Goal: Use online tool/utility: Utilize a website feature to perform a specific function

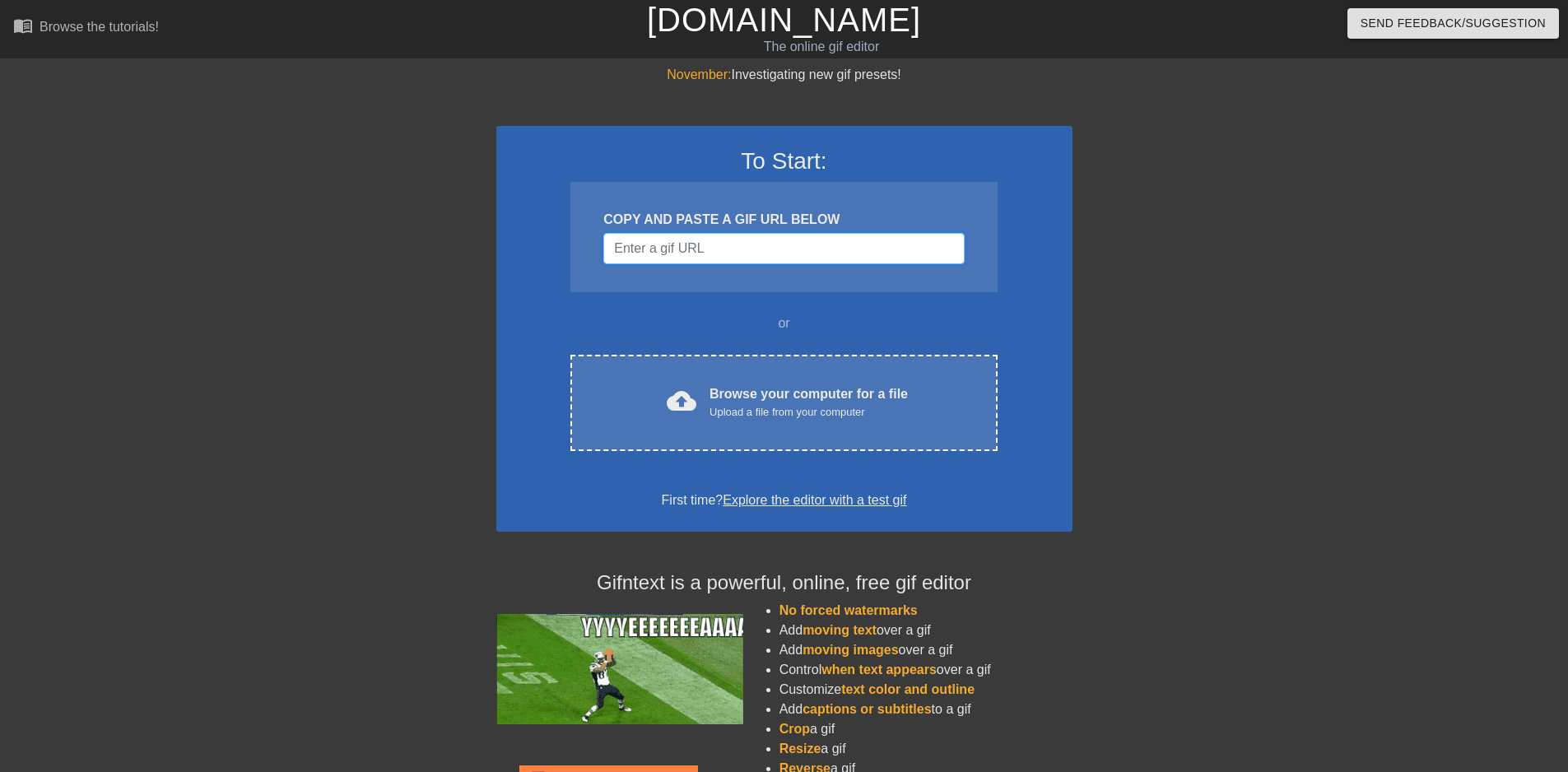
click at [740, 246] on input "Username" at bounding box center [784, 248] width 360 height 31
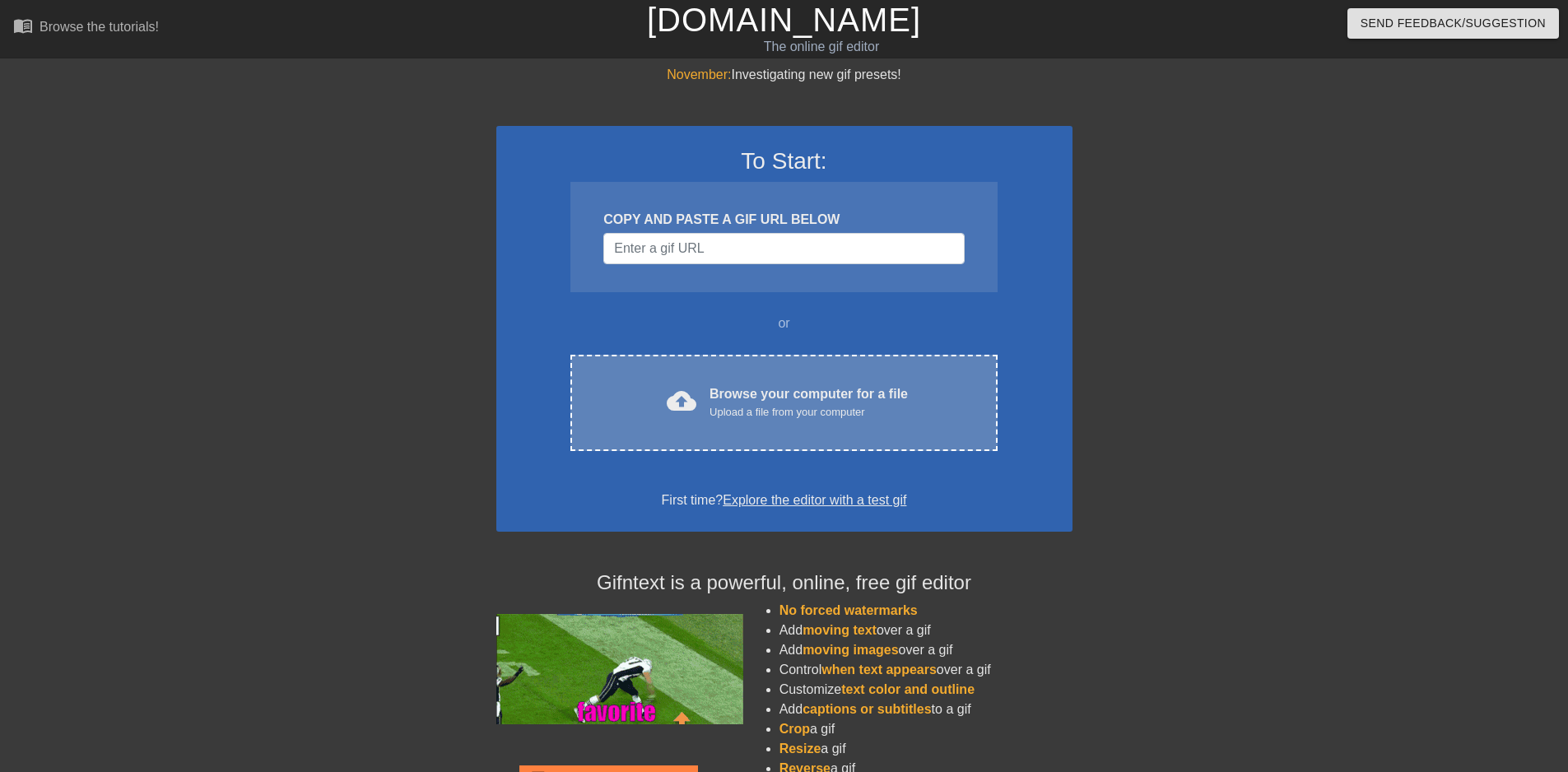
click at [728, 410] on div "Upload a file from your computer" at bounding box center [809, 413] width 198 height 17
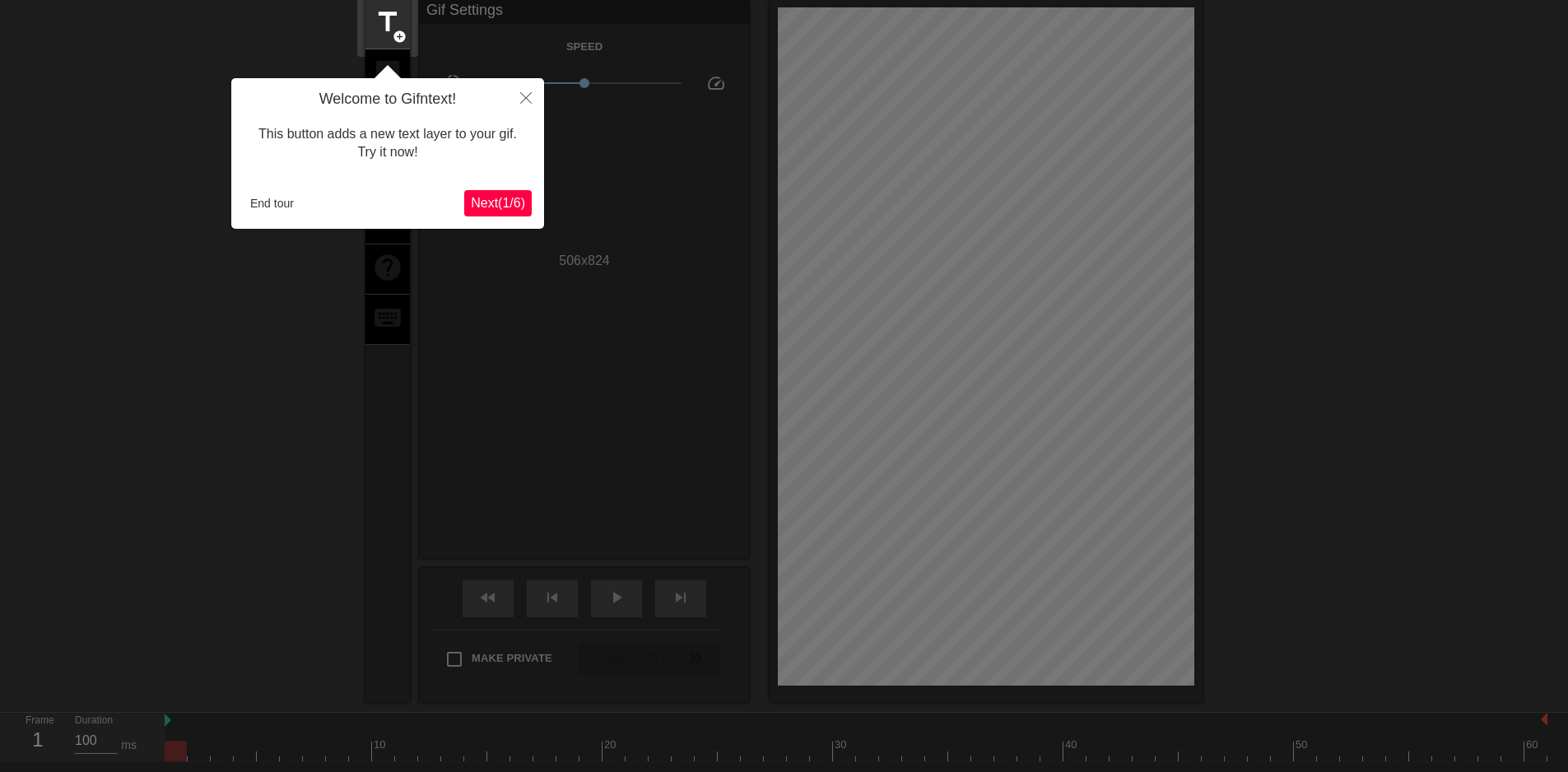
scroll to position [40, 0]
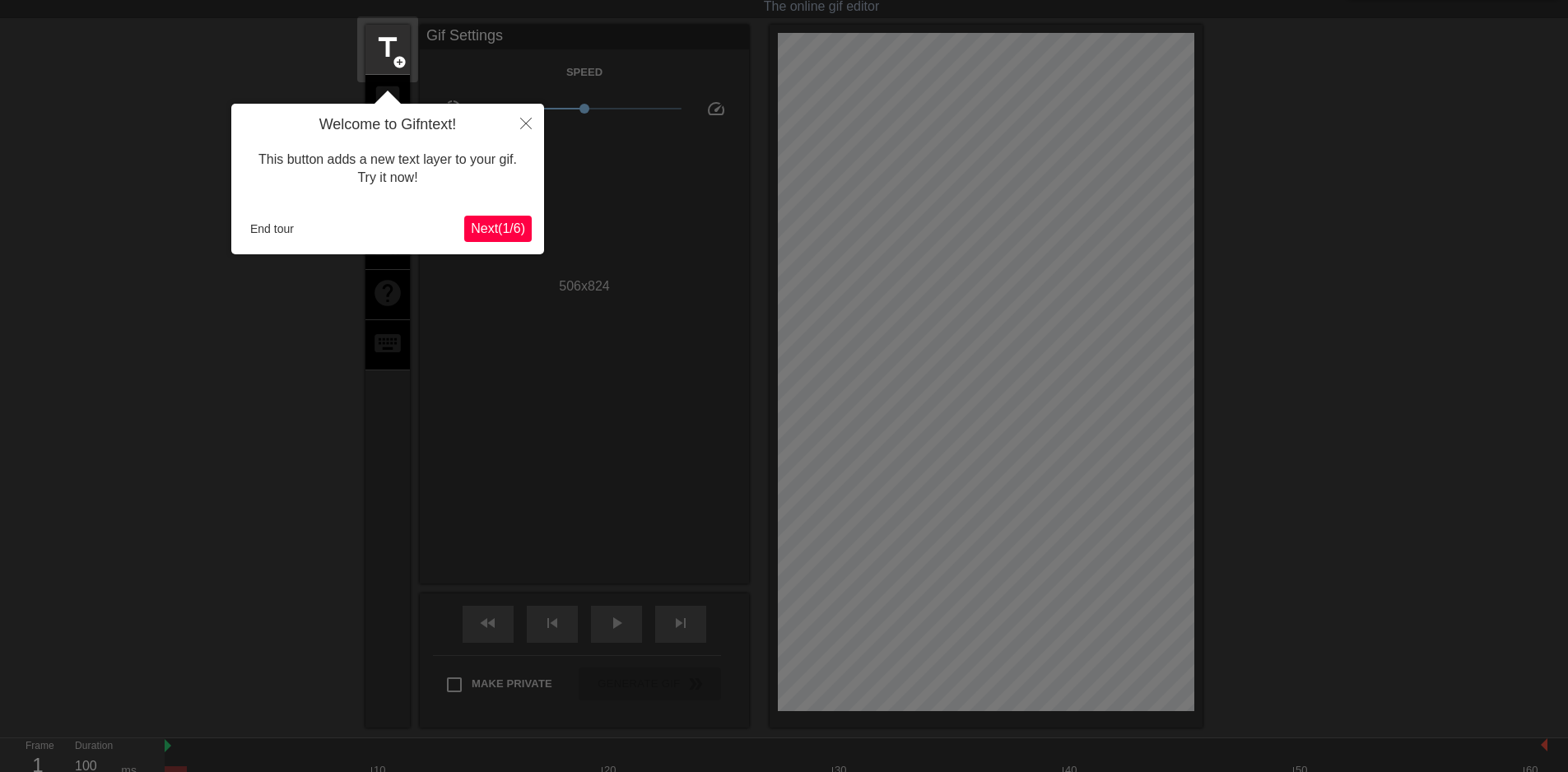
click at [492, 223] on span "Next ( 1 / 6 )" at bounding box center [498, 228] width 54 height 14
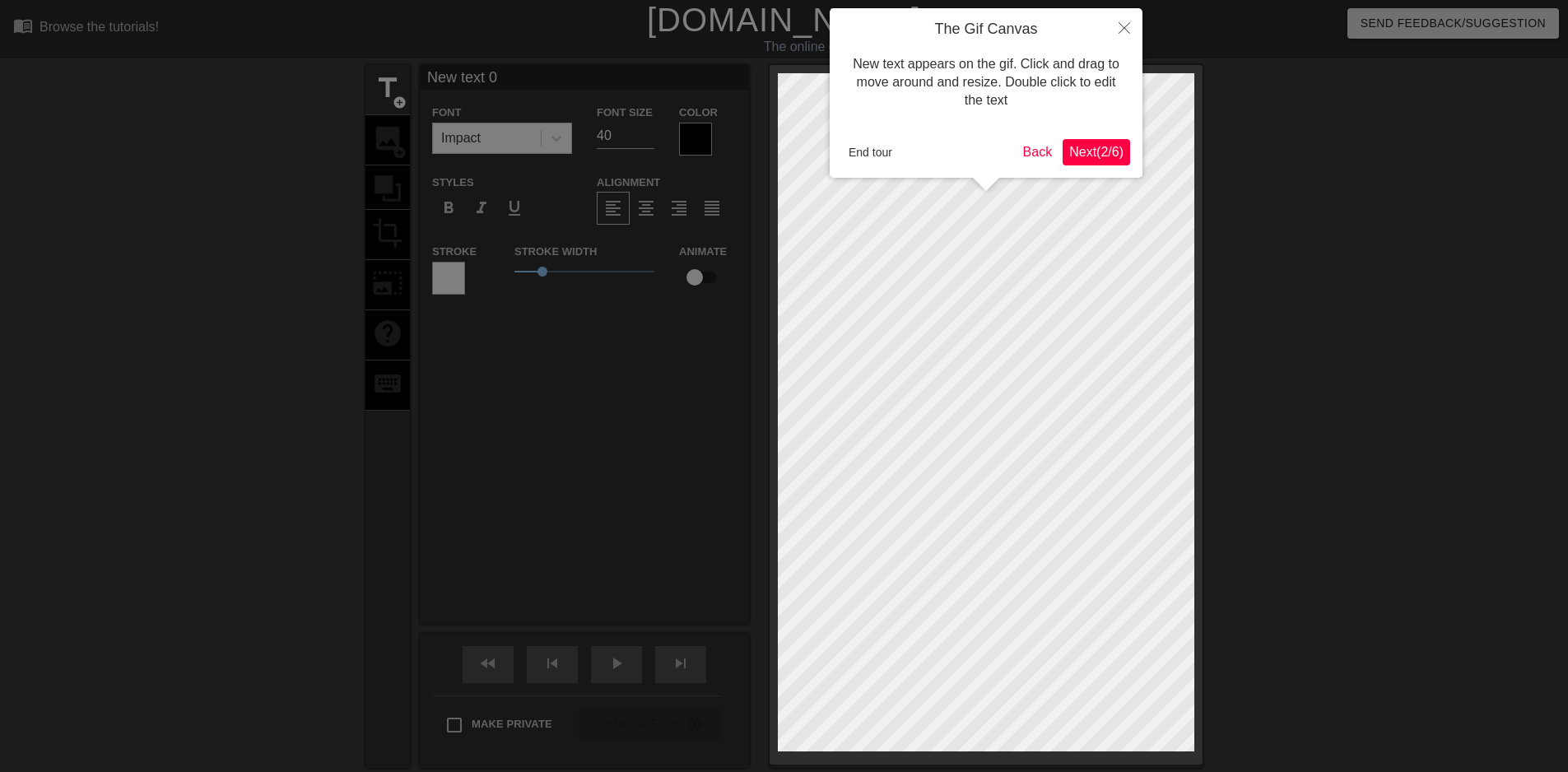
click at [1081, 153] on span "Next ( 2 / 6 )" at bounding box center [1096, 152] width 54 height 14
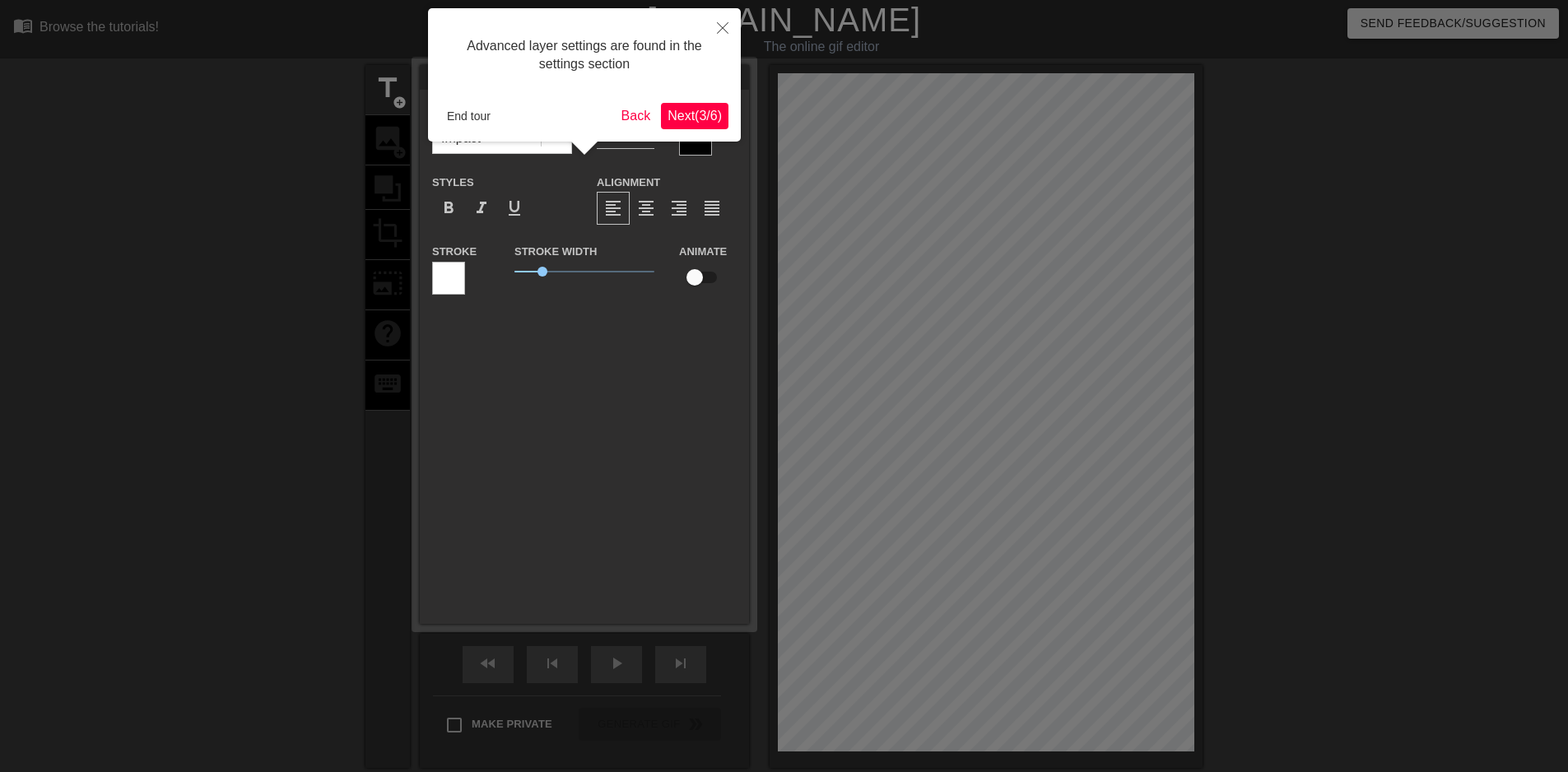
scroll to position [40, 0]
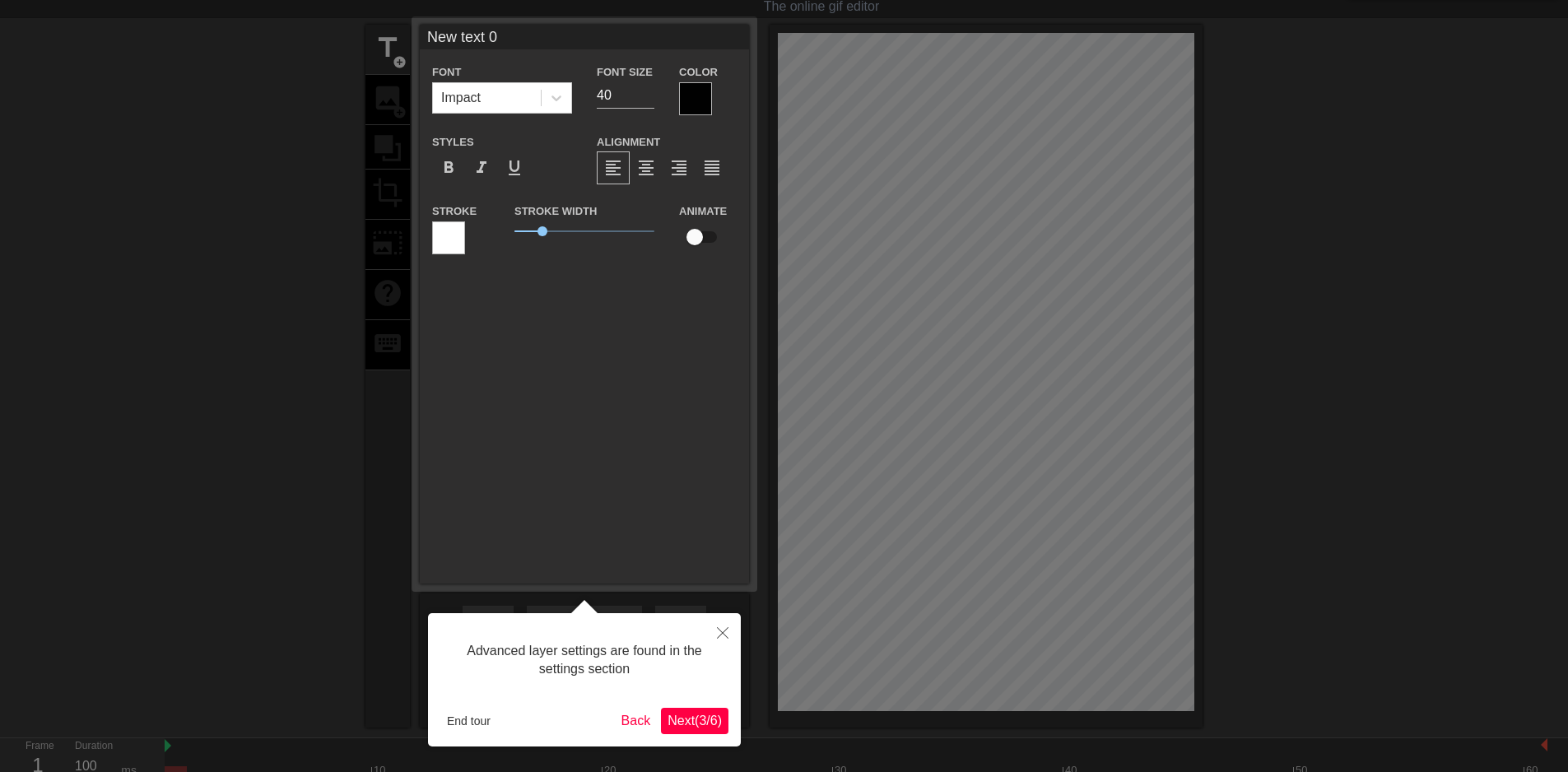
click at [688, 721] on span "Next ( 3 / 6 )" at bounding box center [695, 721] width 54 height 14
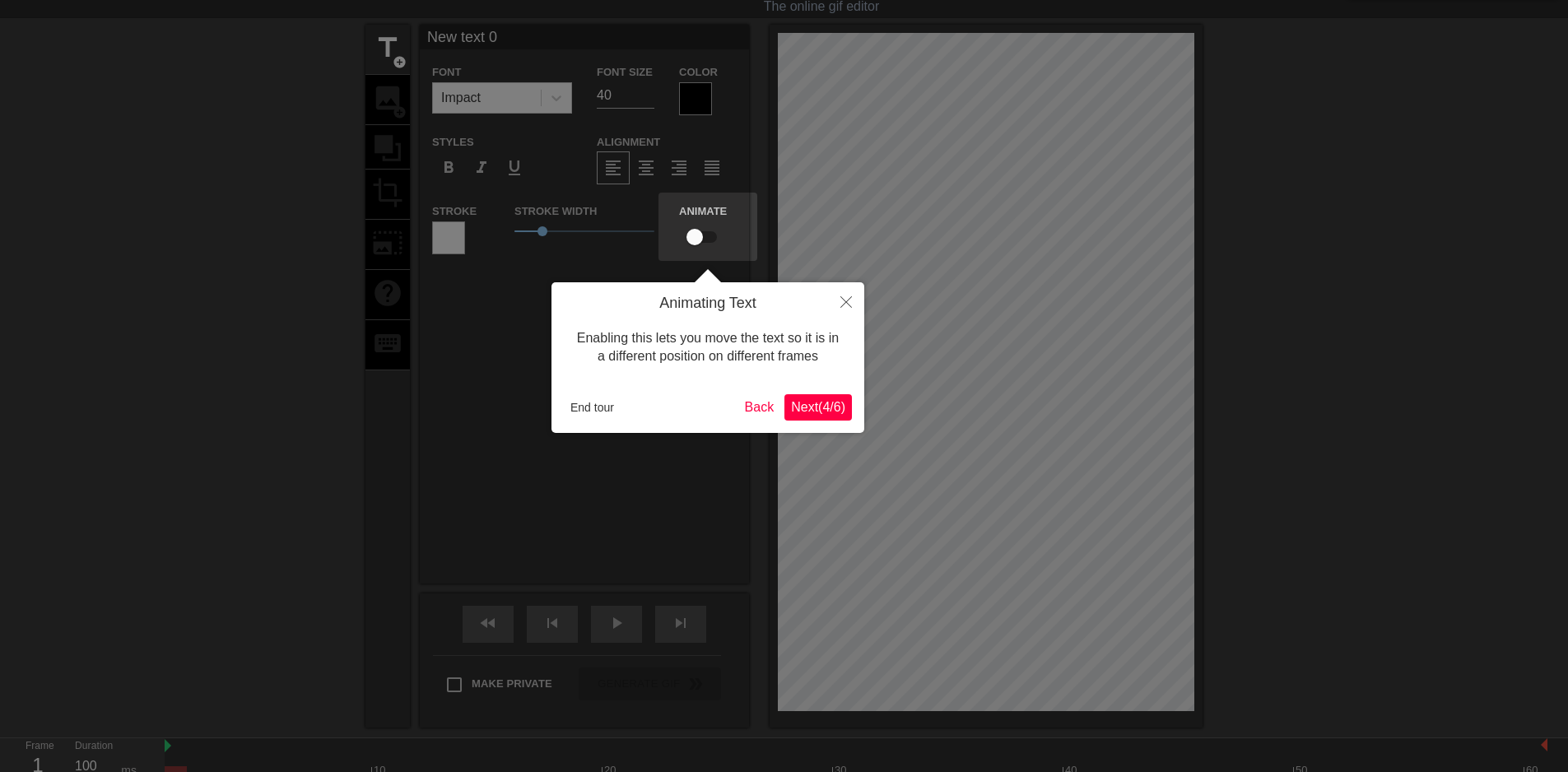
scroll to position [0, 0]
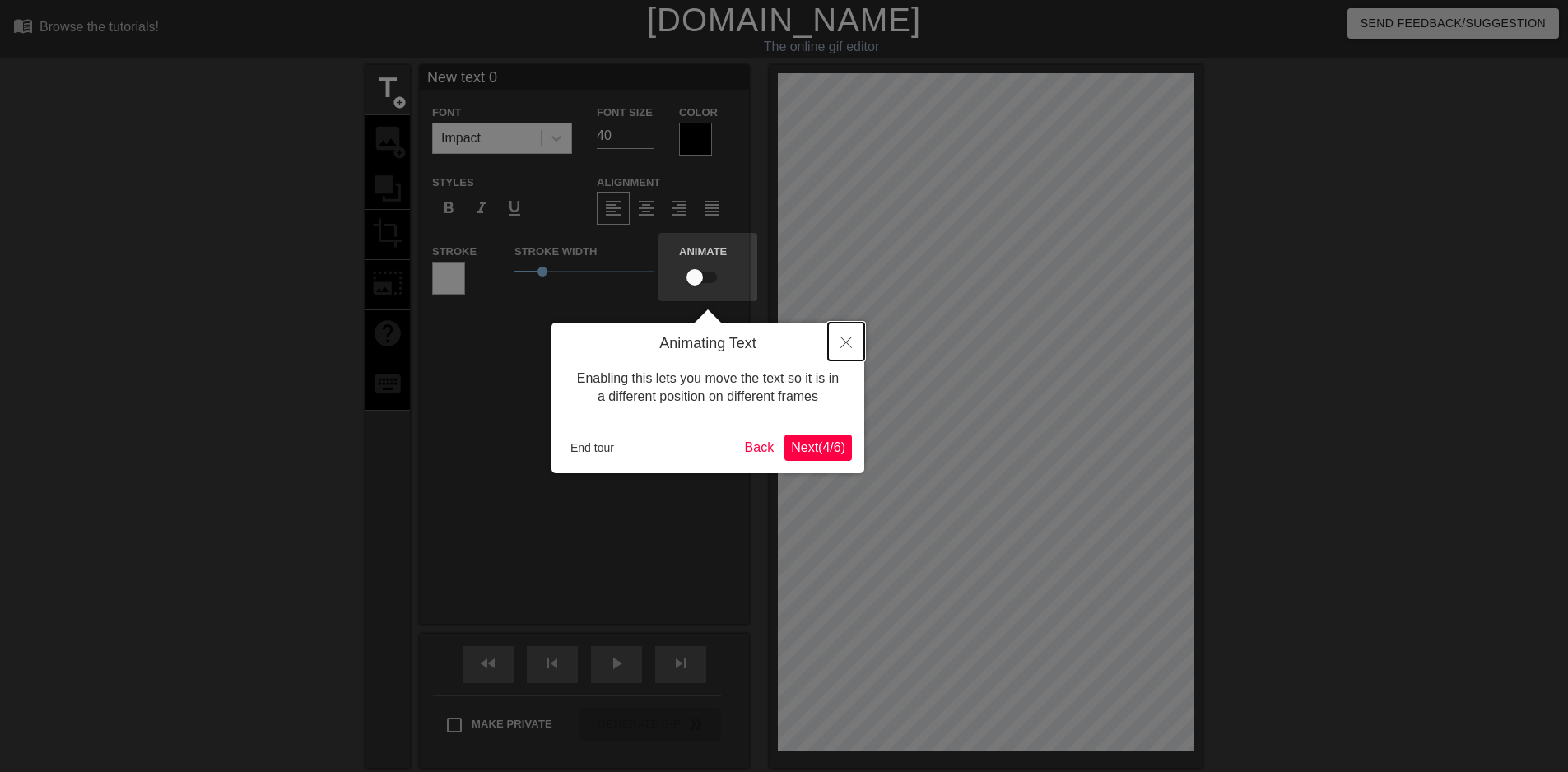
click at [850, 343] on icon "Close" at bounding box center [846, 342] width 11 height 11
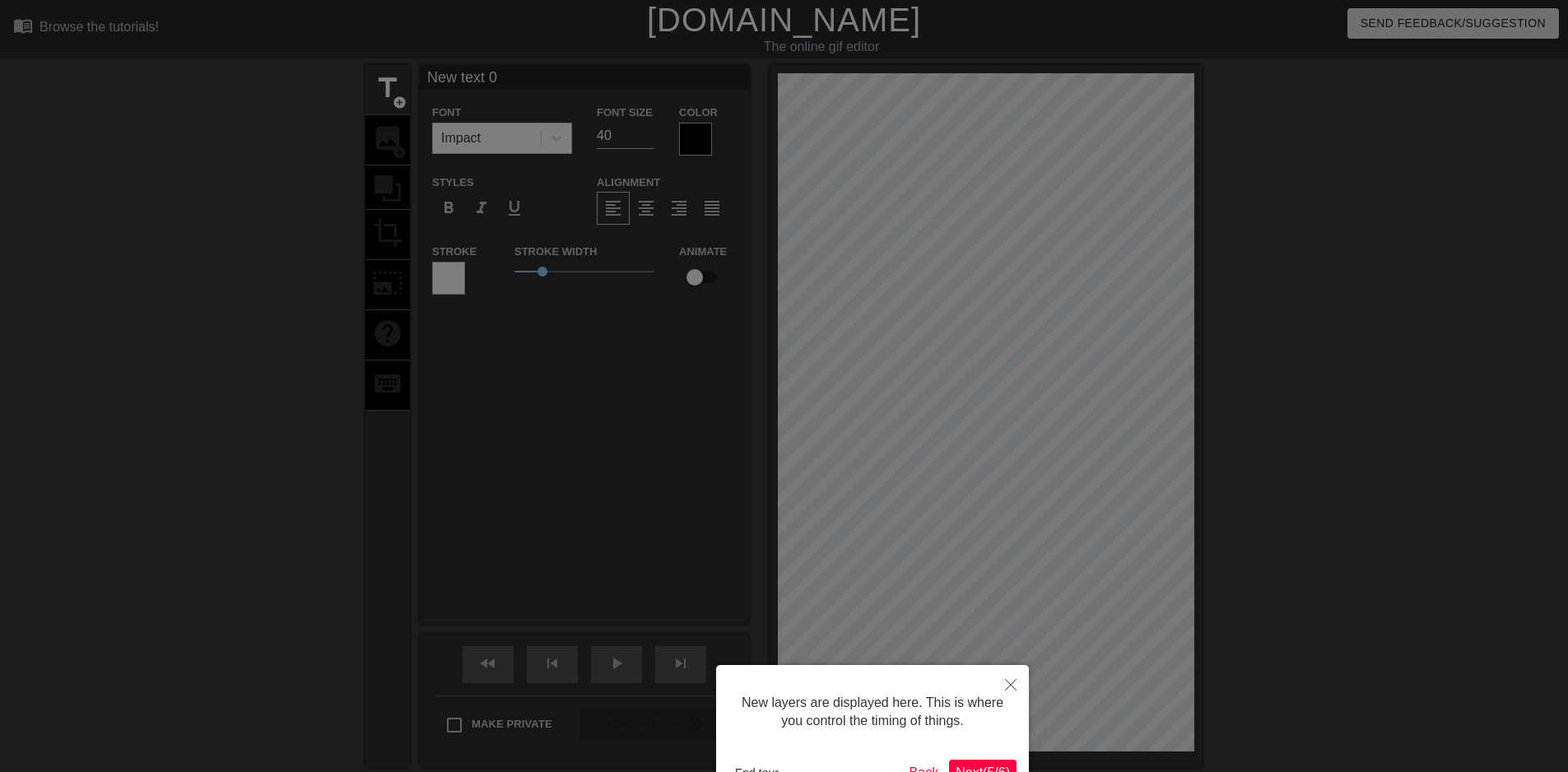
scroll to position [108, 0]
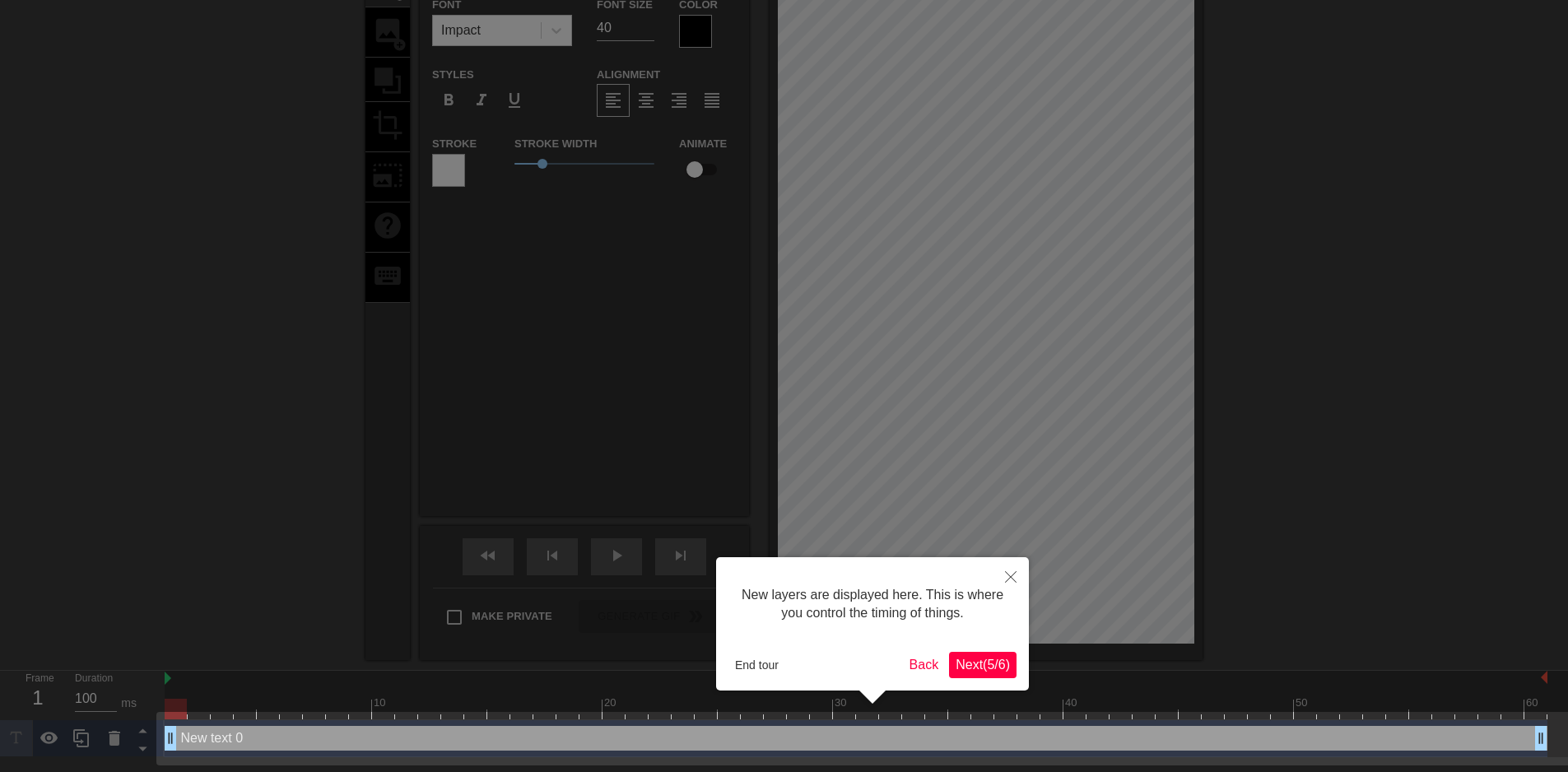
click at [995, 664] on span "Next ( 5 / 6 )" at bounding box center [983, 664] width 54 height 14
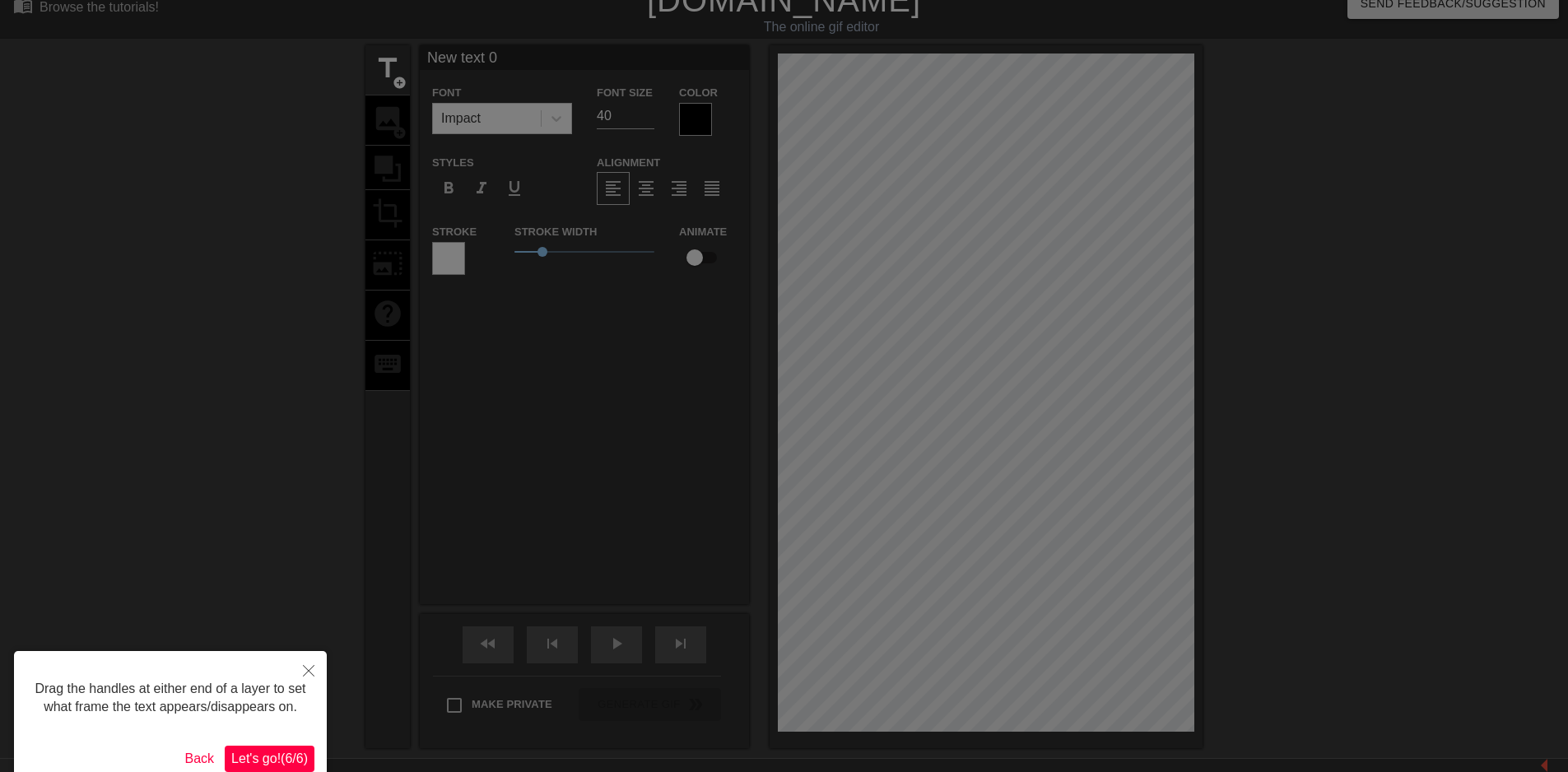
scroll to position [0, 0]
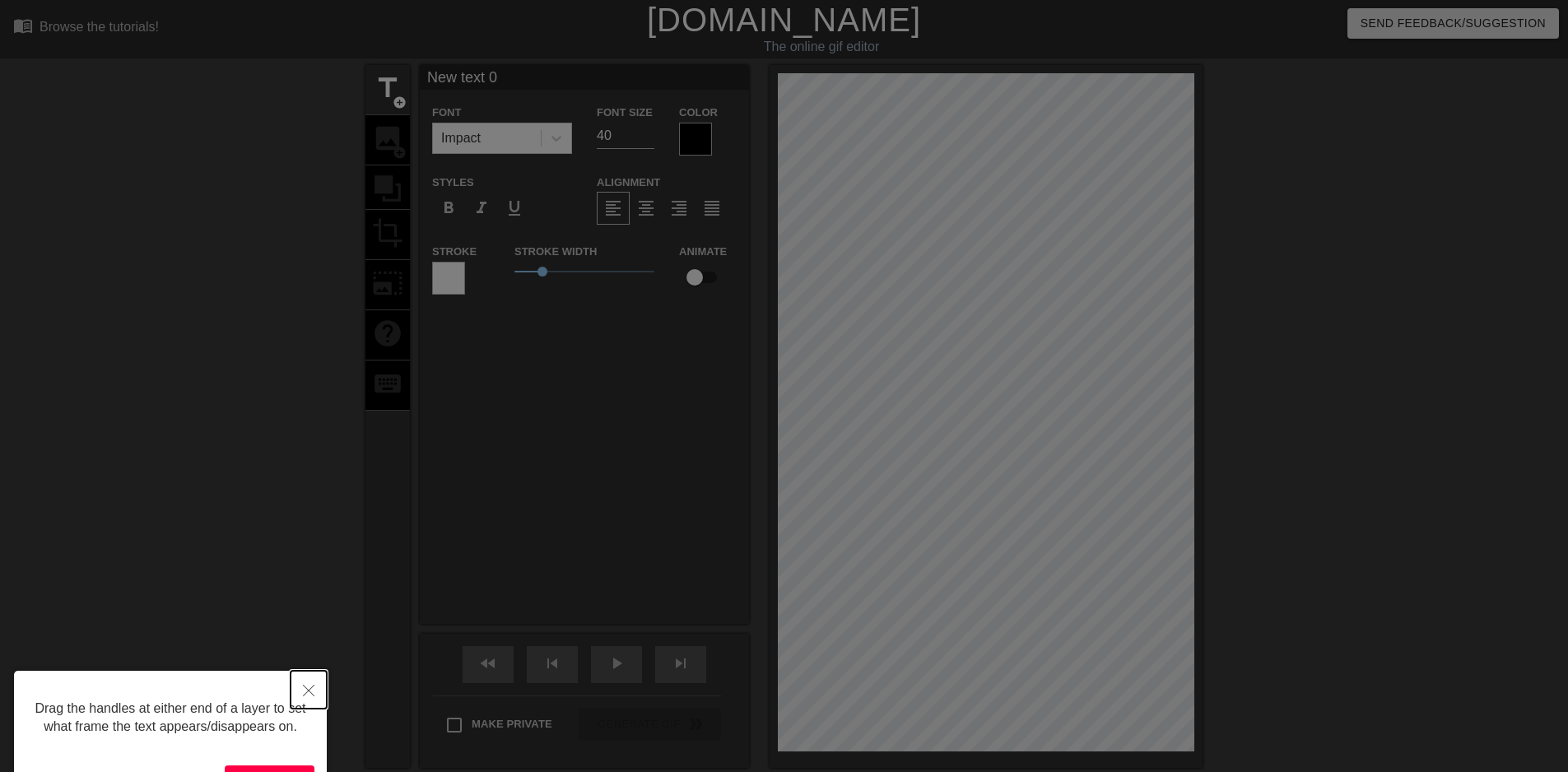
click at [298, 687] on button "Close" at bounding box center [308, 690] width 37 height 37
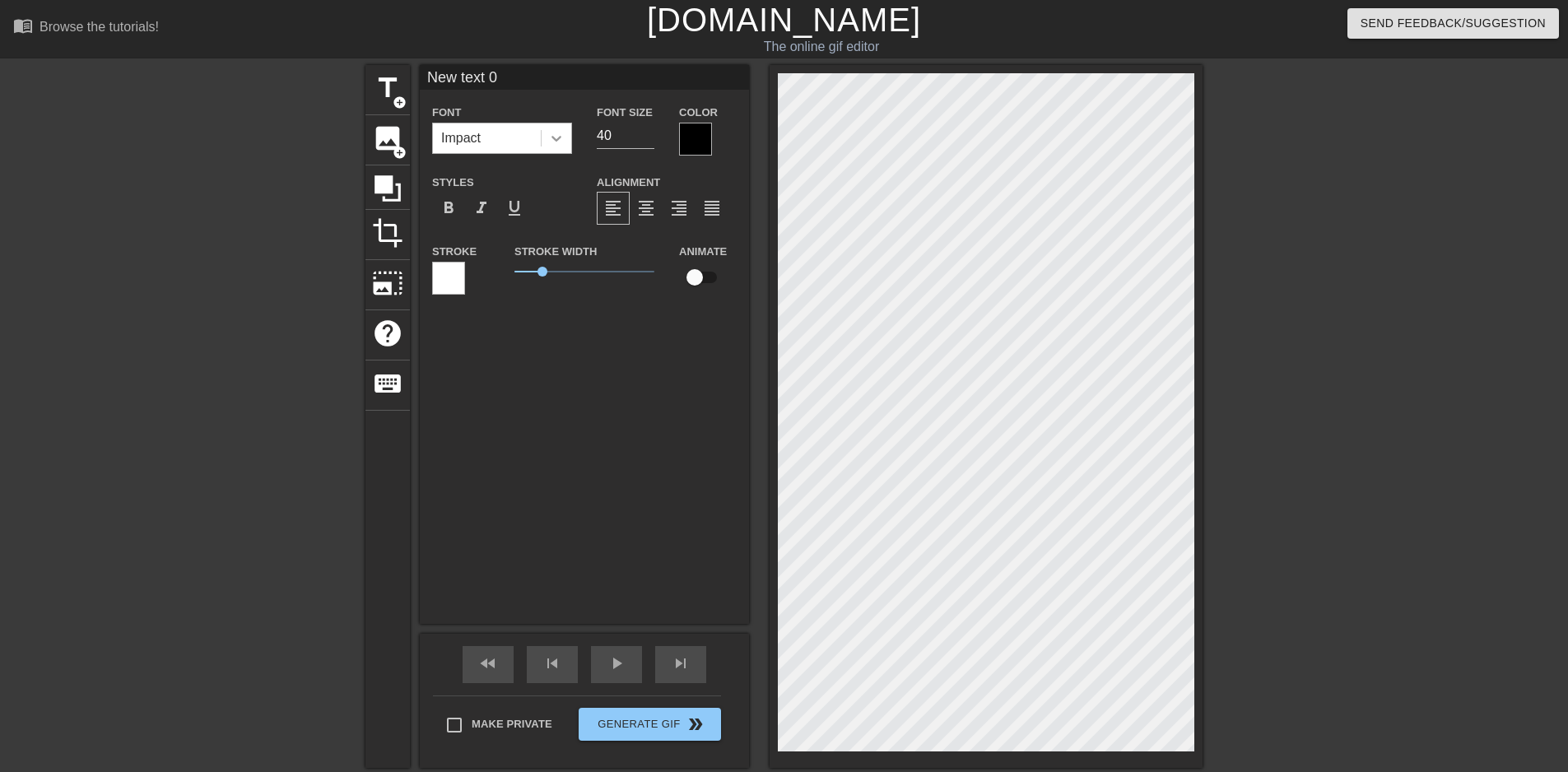
click at [562, 130] on icon at bounding box center [557, 138] width 17 height 17
drag, startPoint x: 527, startPoint y: 274, endPoint x: 539, endPoint y: 273, distance: 12.0
click at [539, 273] on span "0.9" at bounding box center [585, 271] width 140 height 20
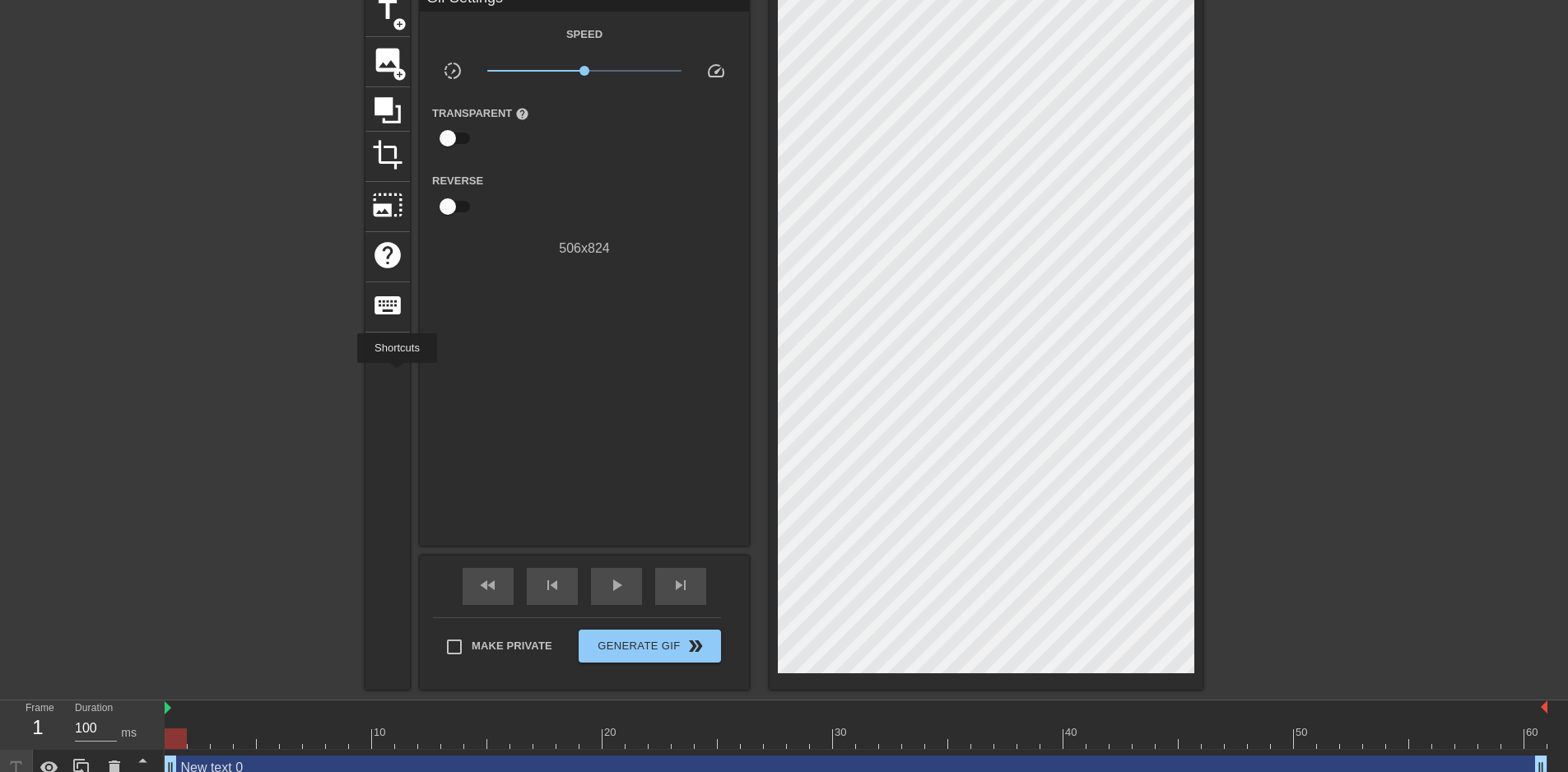
scroll to position [96, 0]
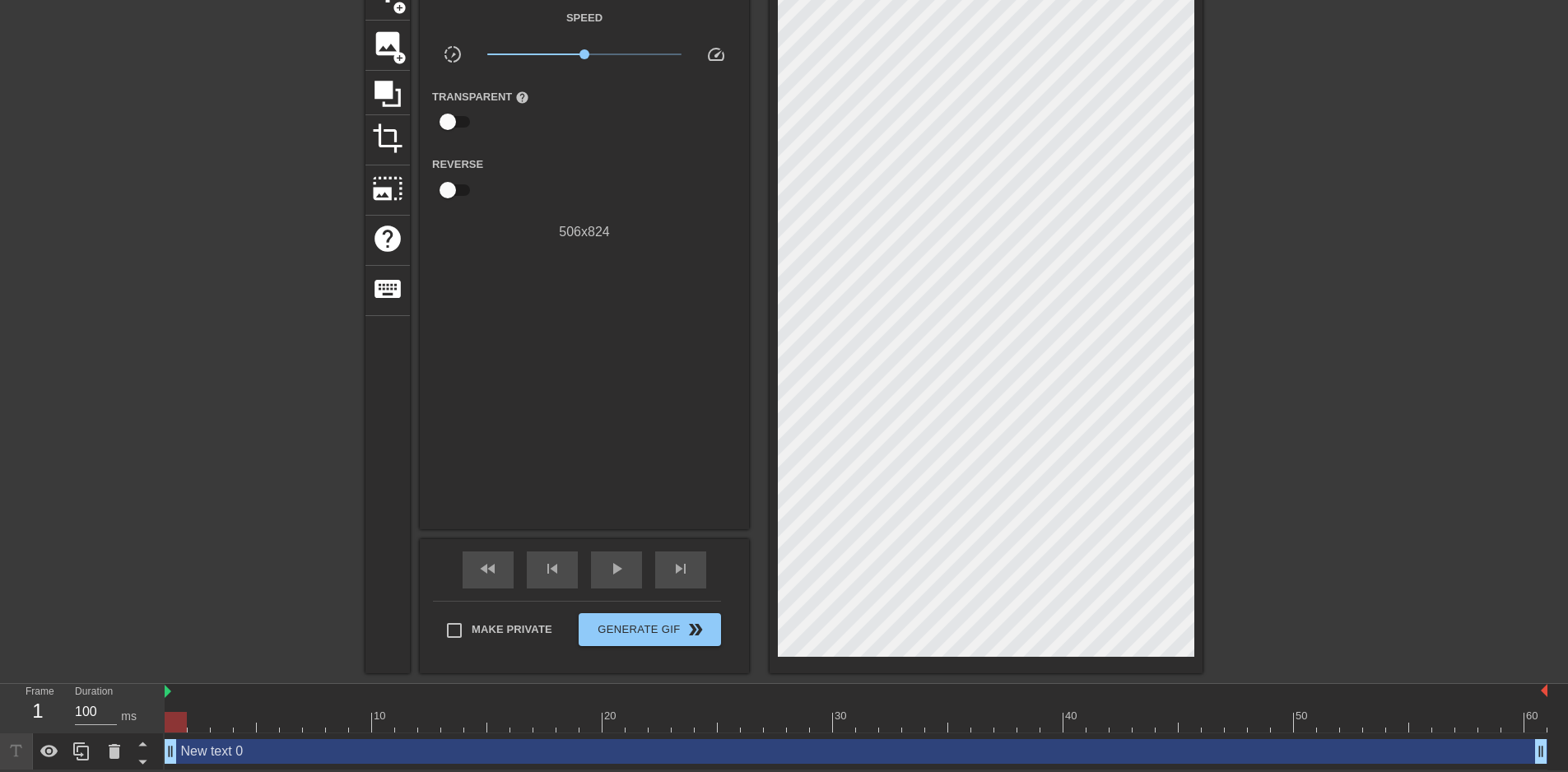
click at [232, 746] on div "New text 0 drag_handle drag_handle" at bounding box center [857, 751] width 1384 height 24
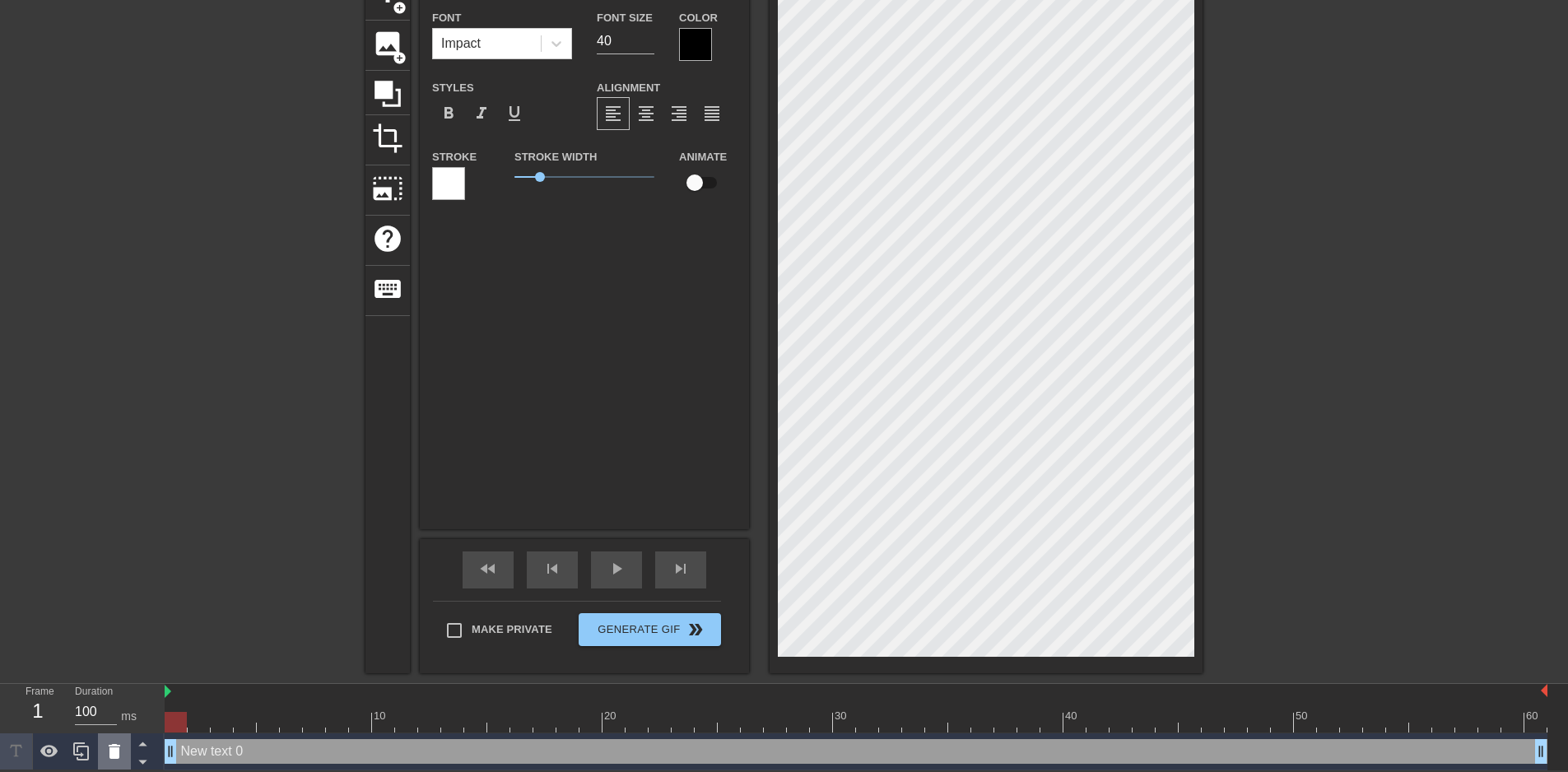
click at [105, 747] on icon at bounding box center [114, 750] width 20 height 20
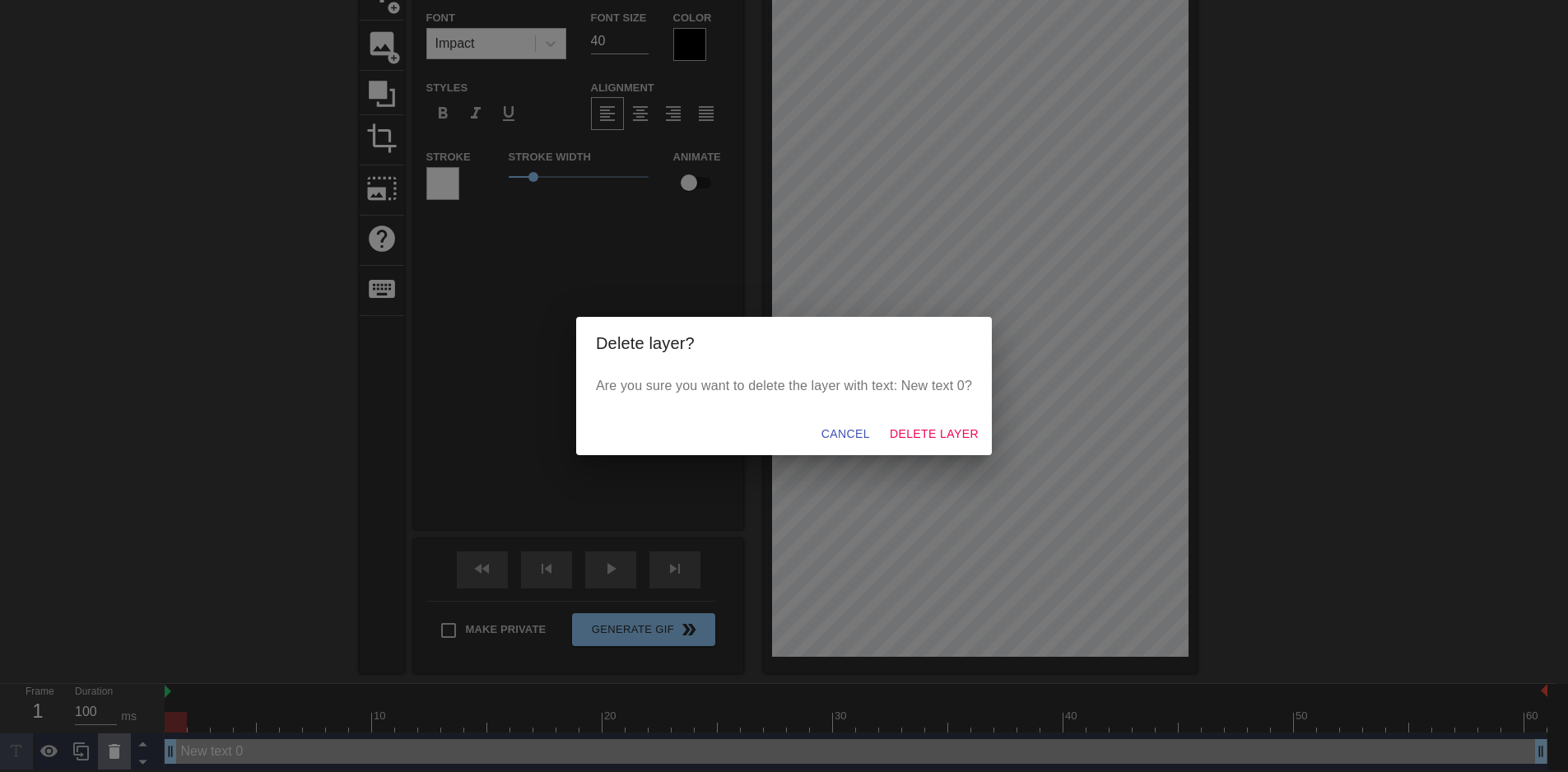
scroll to position [84, 0]
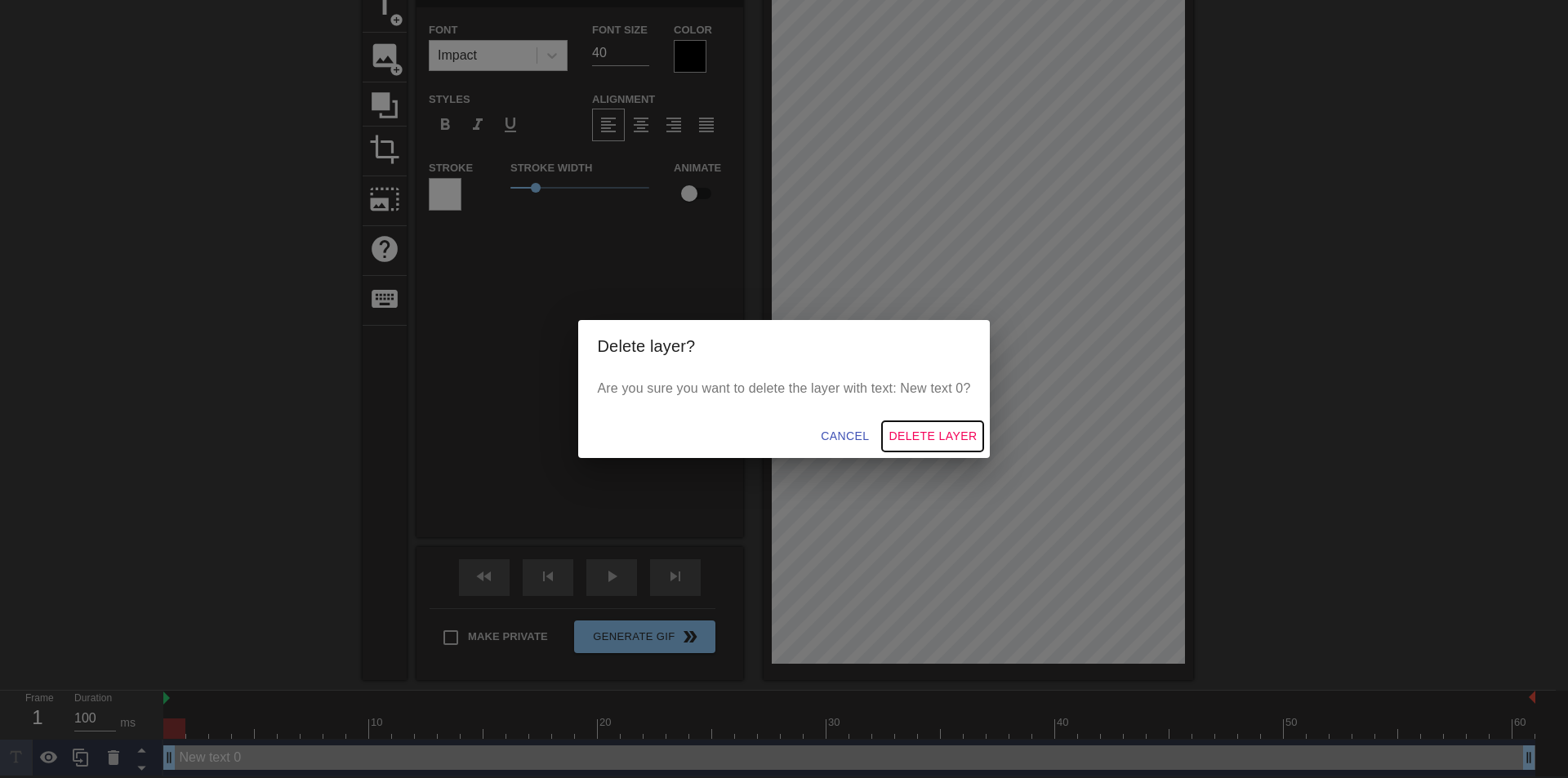
click at [921, 433] on span "Delete Layer" at bounding box center [932, 436] width 88 height 20
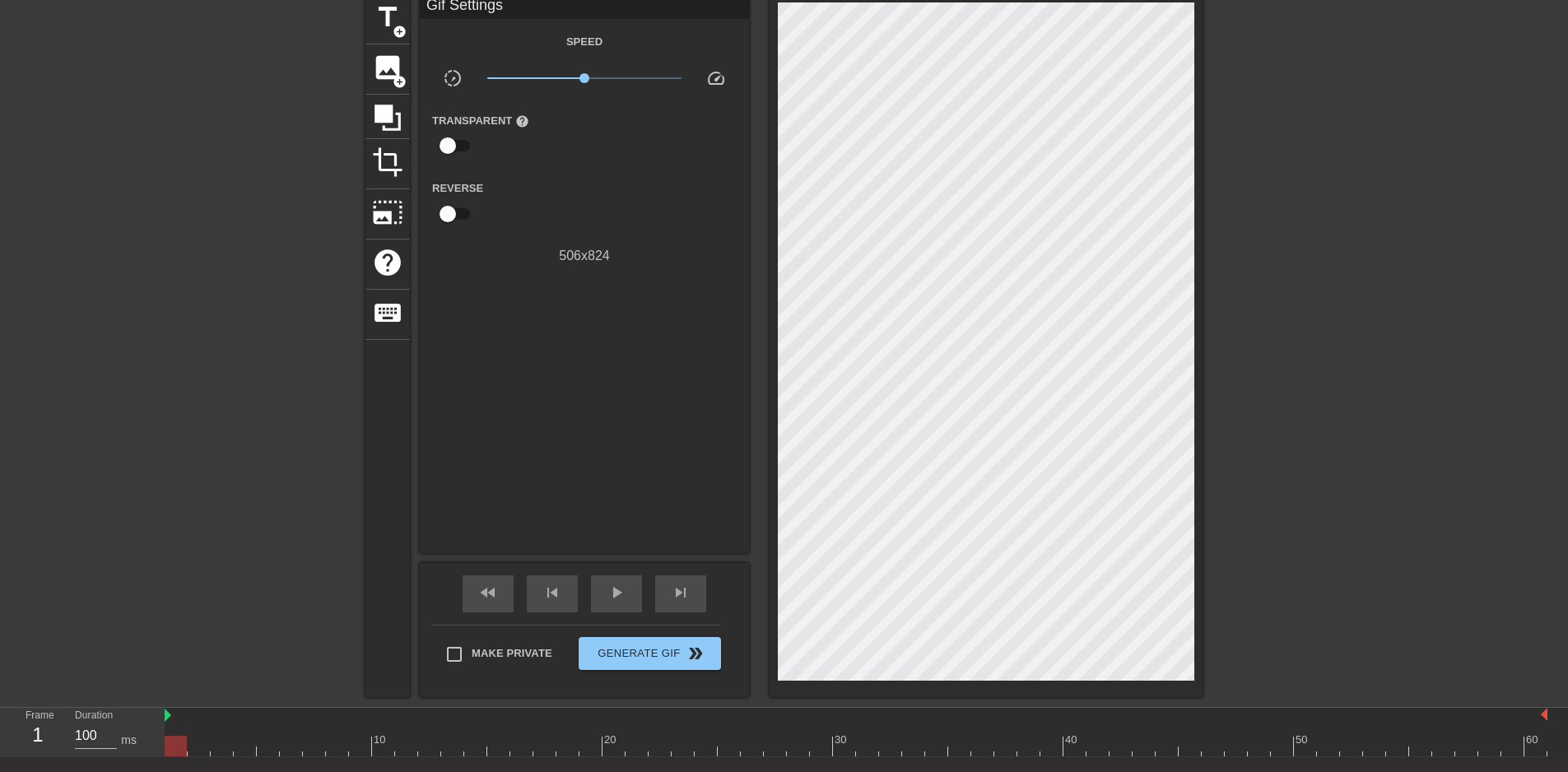
scroll to position [0, 0]
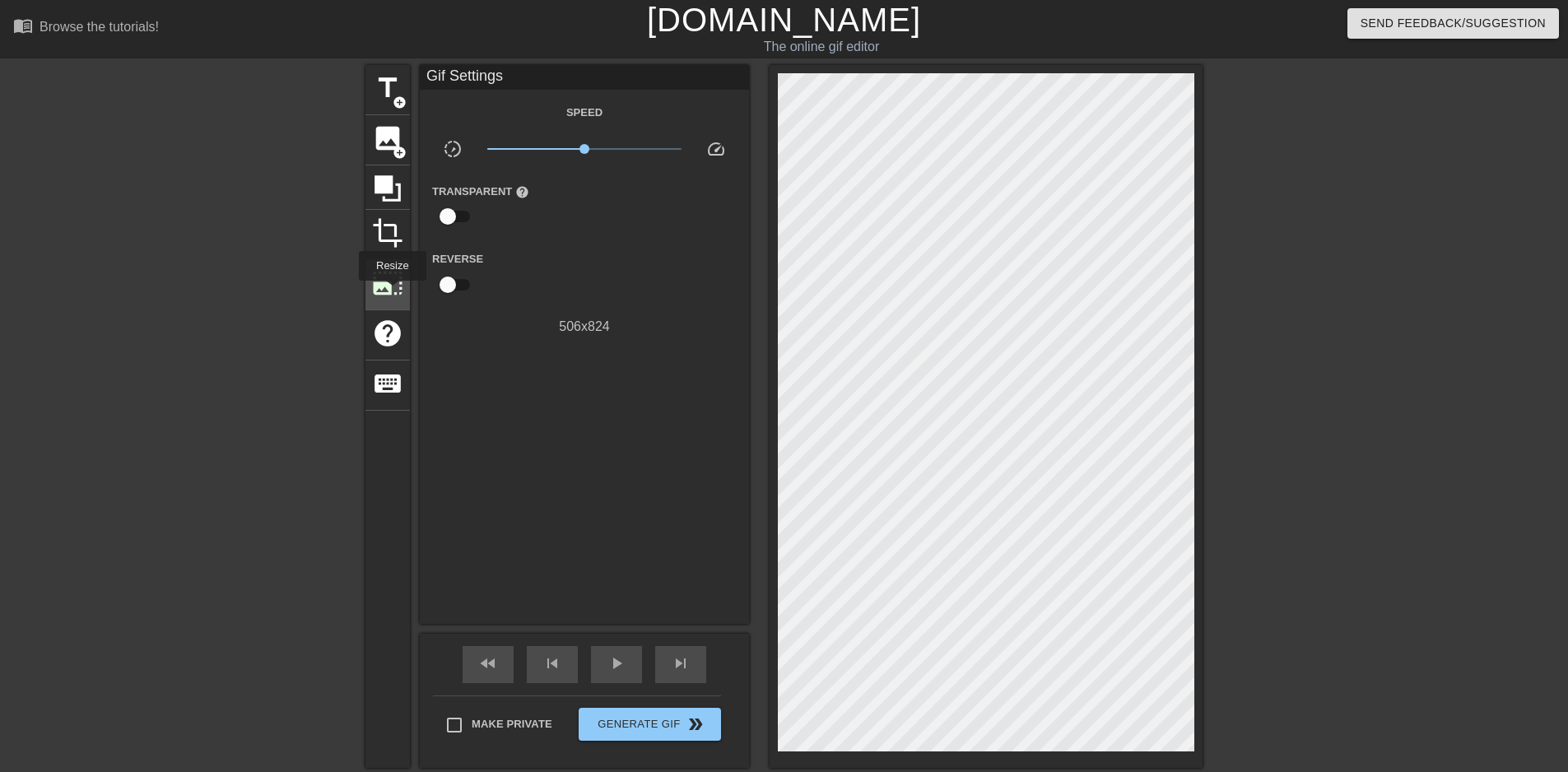
click at [391, 292] on span "photo_size_select_large" at bounding box center [388, 283] width 31 height 31
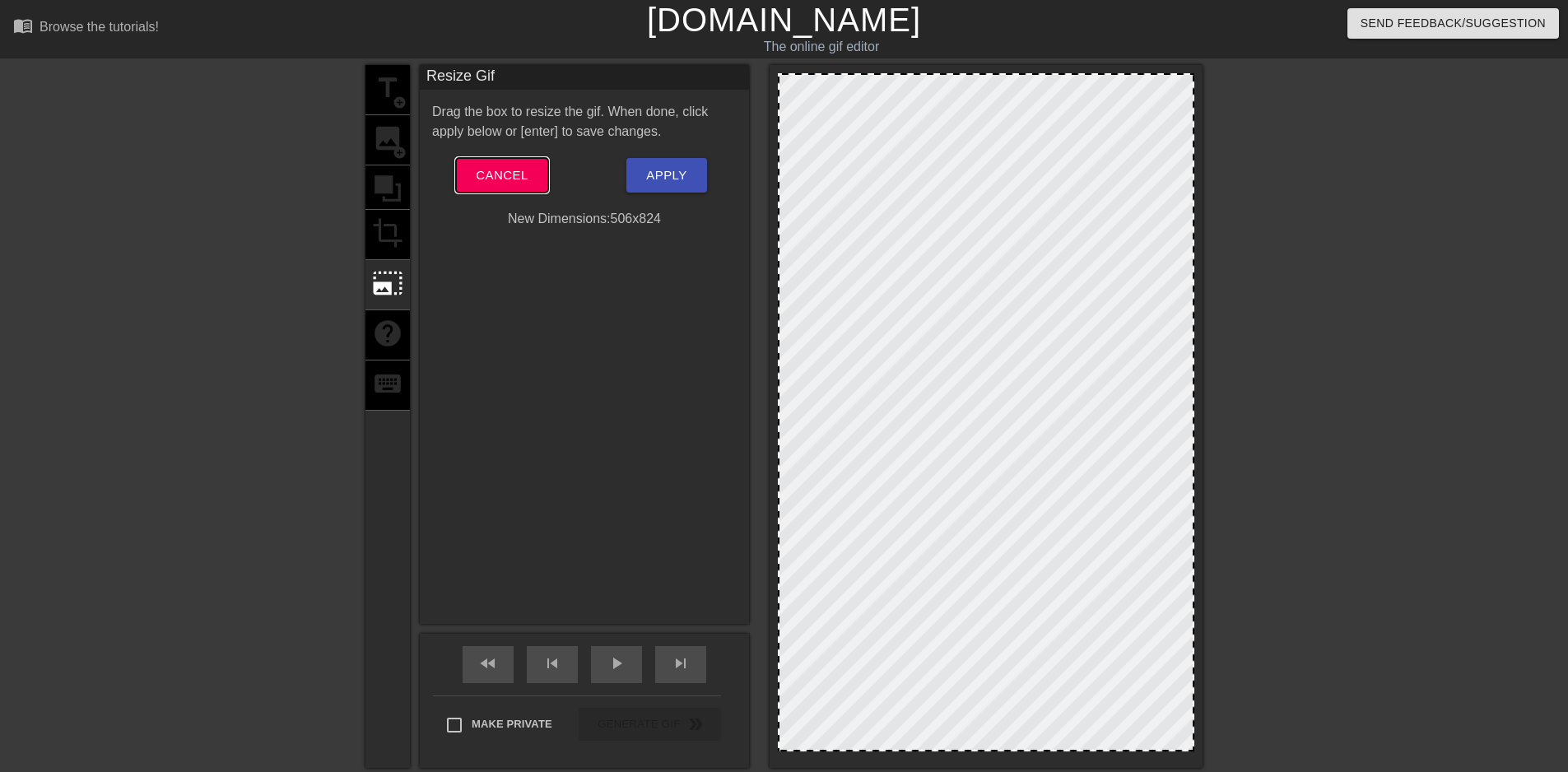
click at [522, 180] on span "Cancel" at bounding box center [501, 175] width 51 height 22
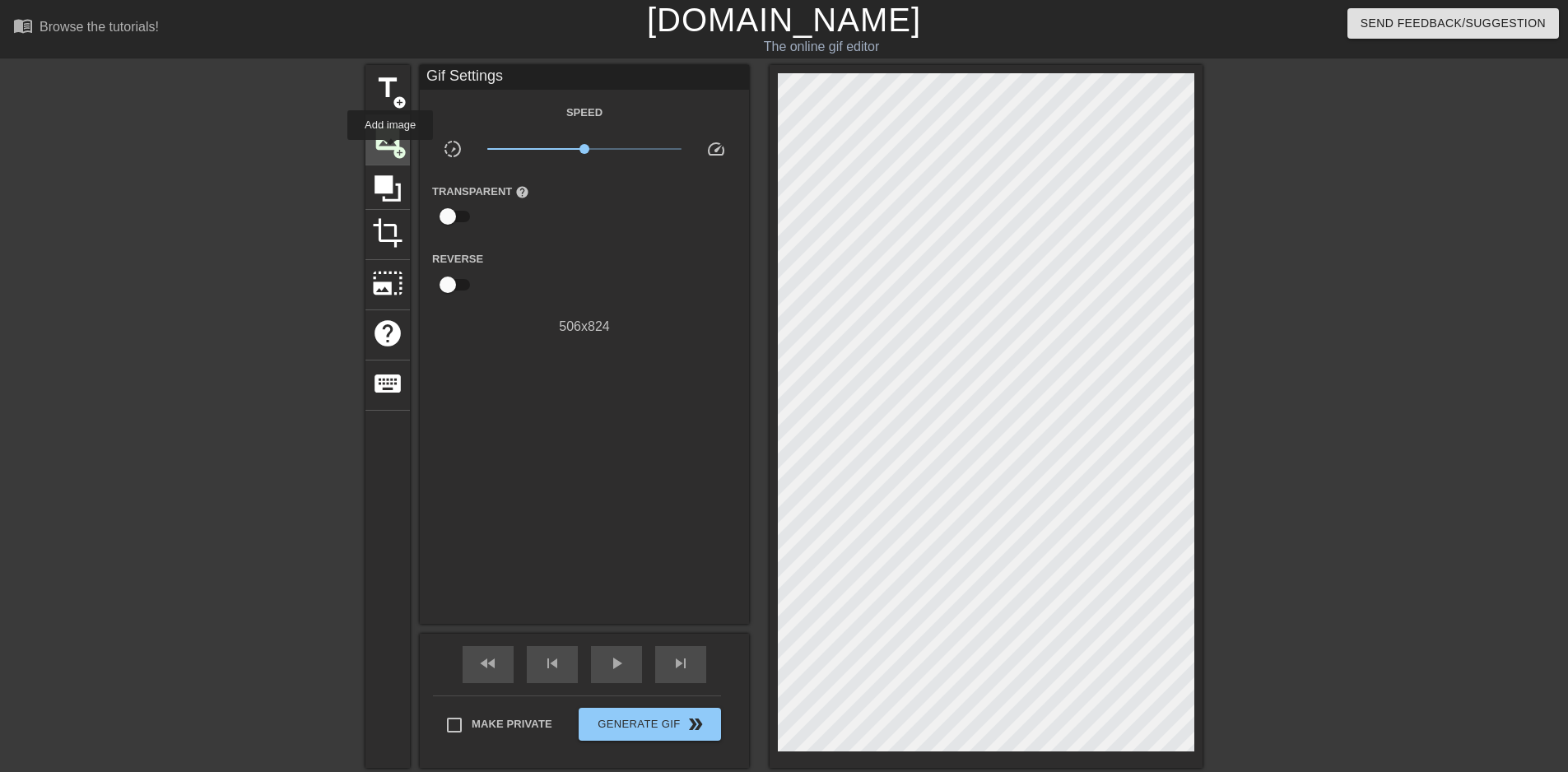
click at [390, 151] on span "image" at bounding box center [388, 138] width 31 height 31
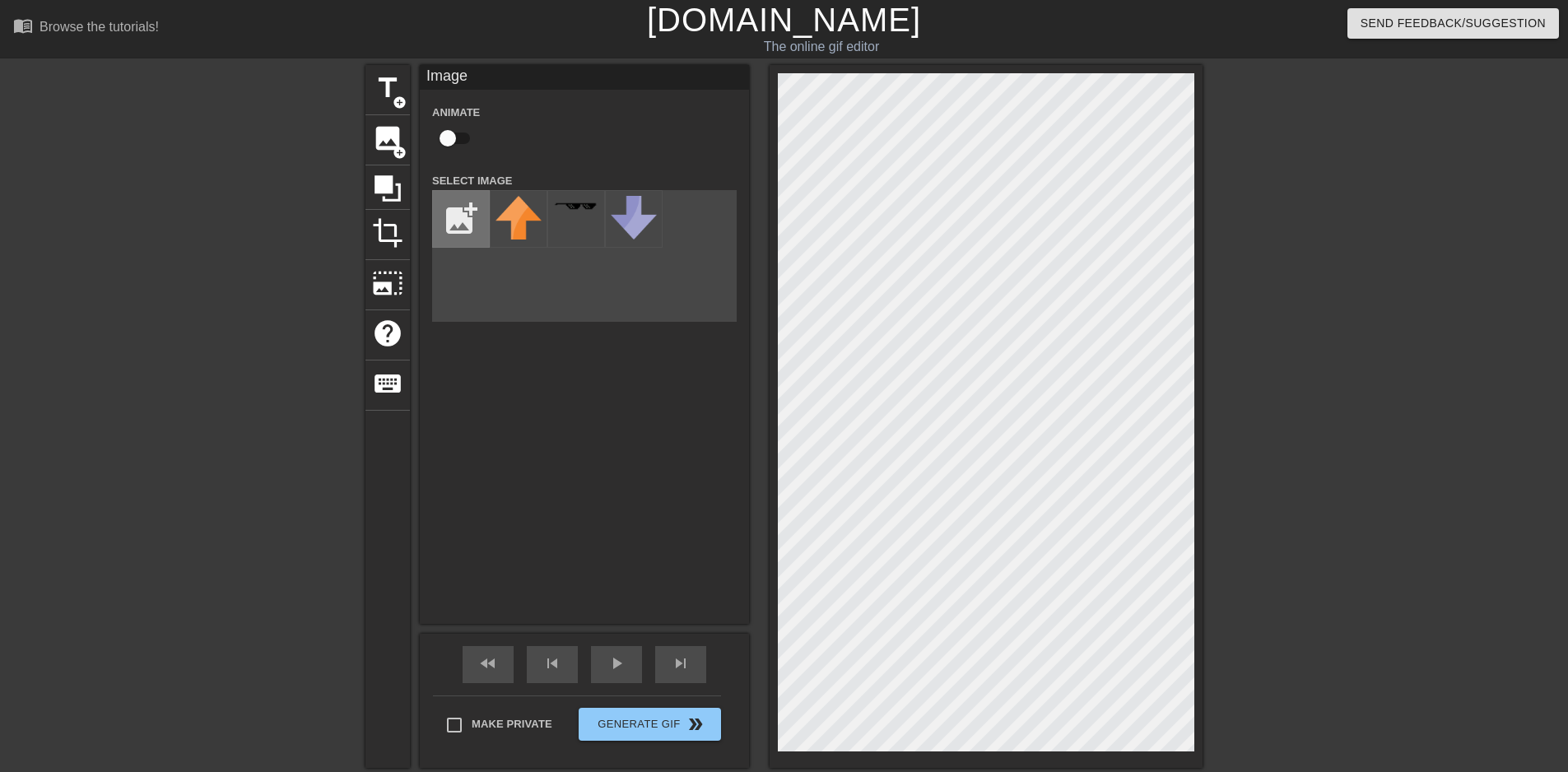
click at [473, 202] on input "file" at bounding box center [462, 219] width 56 height 56
type input "C:\fakepath\[PERSON_NAME].jpg"
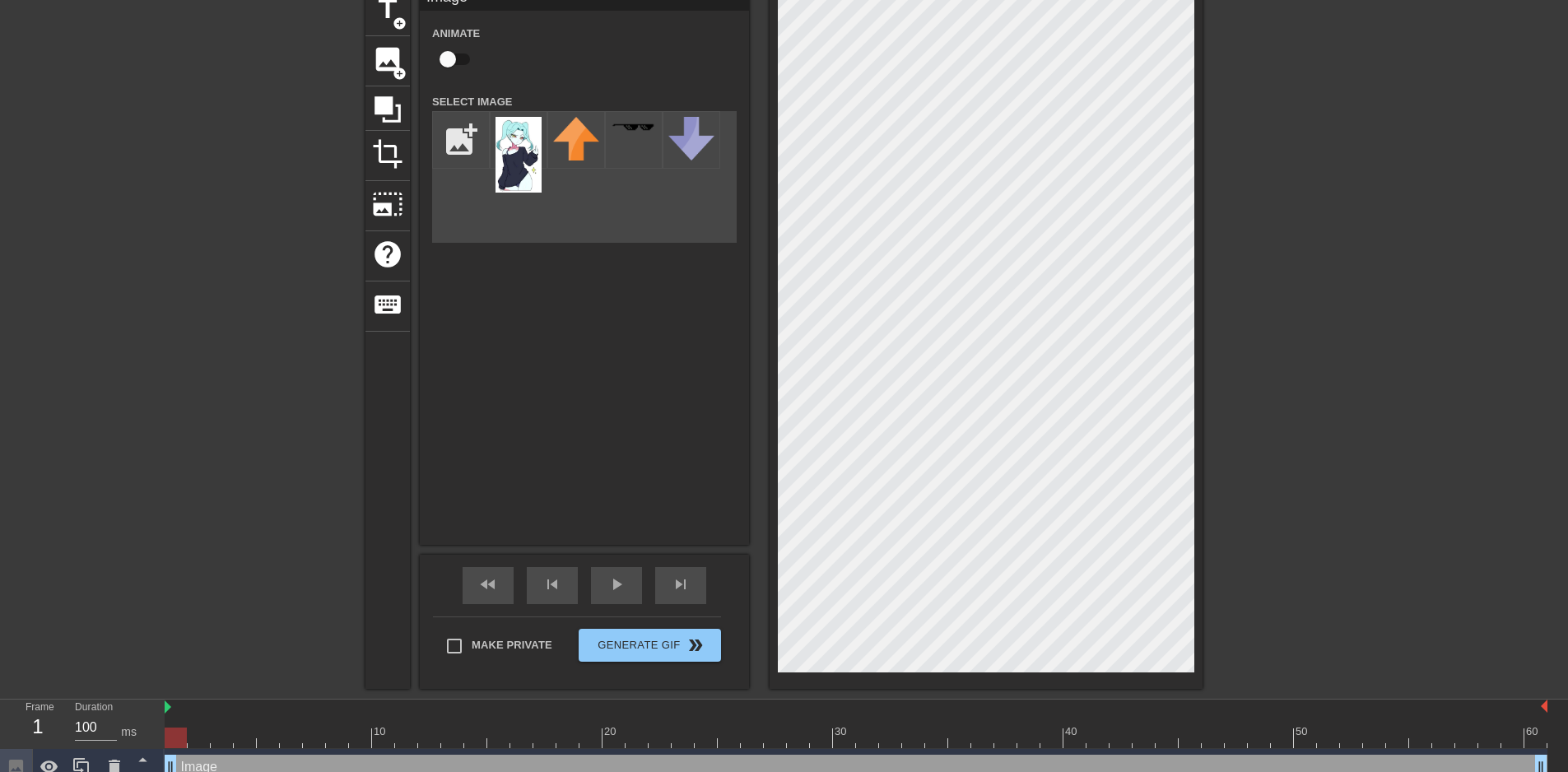
scroll to position [96, 0]
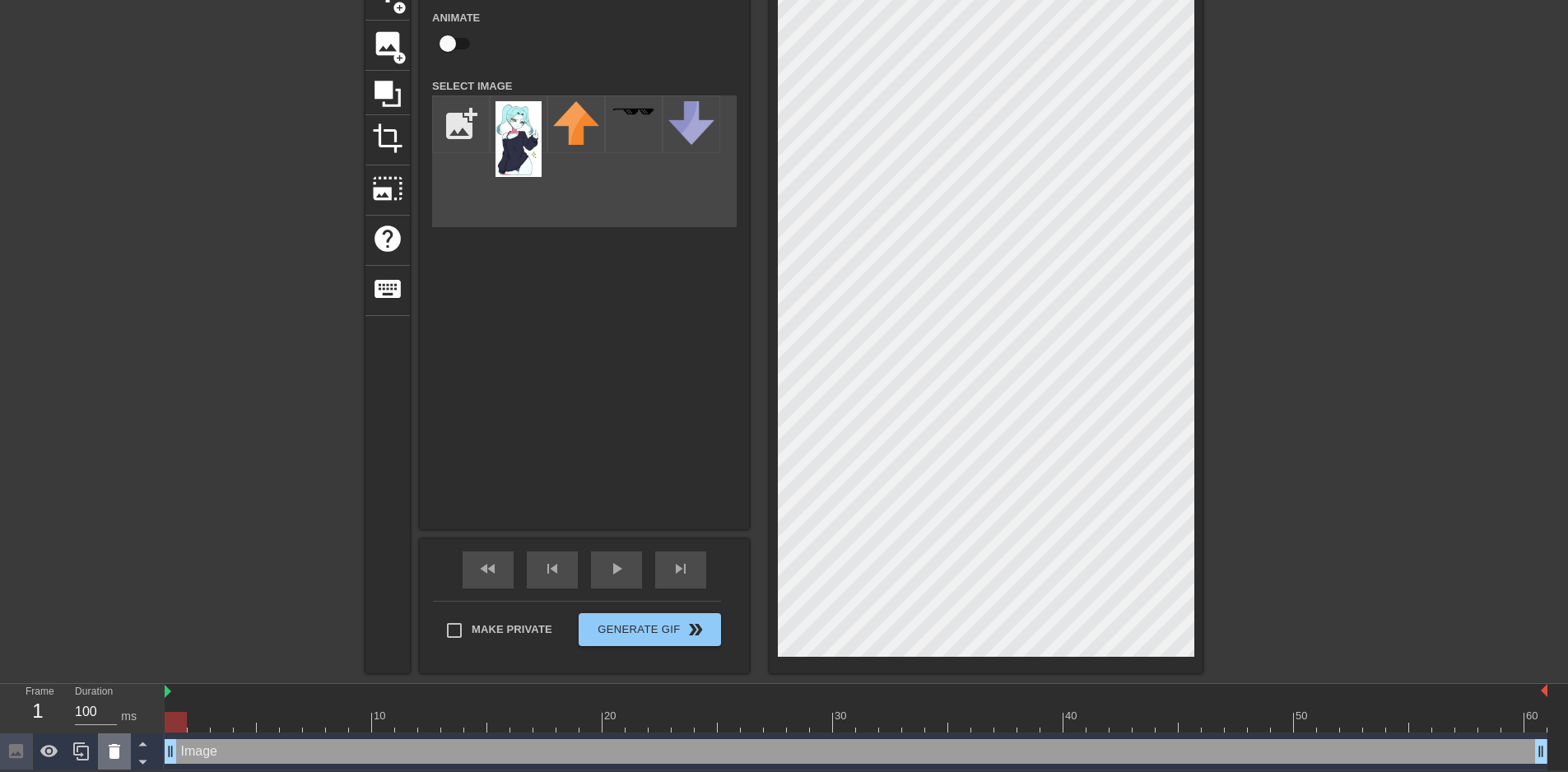
click at [122, 753] on icon at bounding box center [114, 750] width 20 height 20
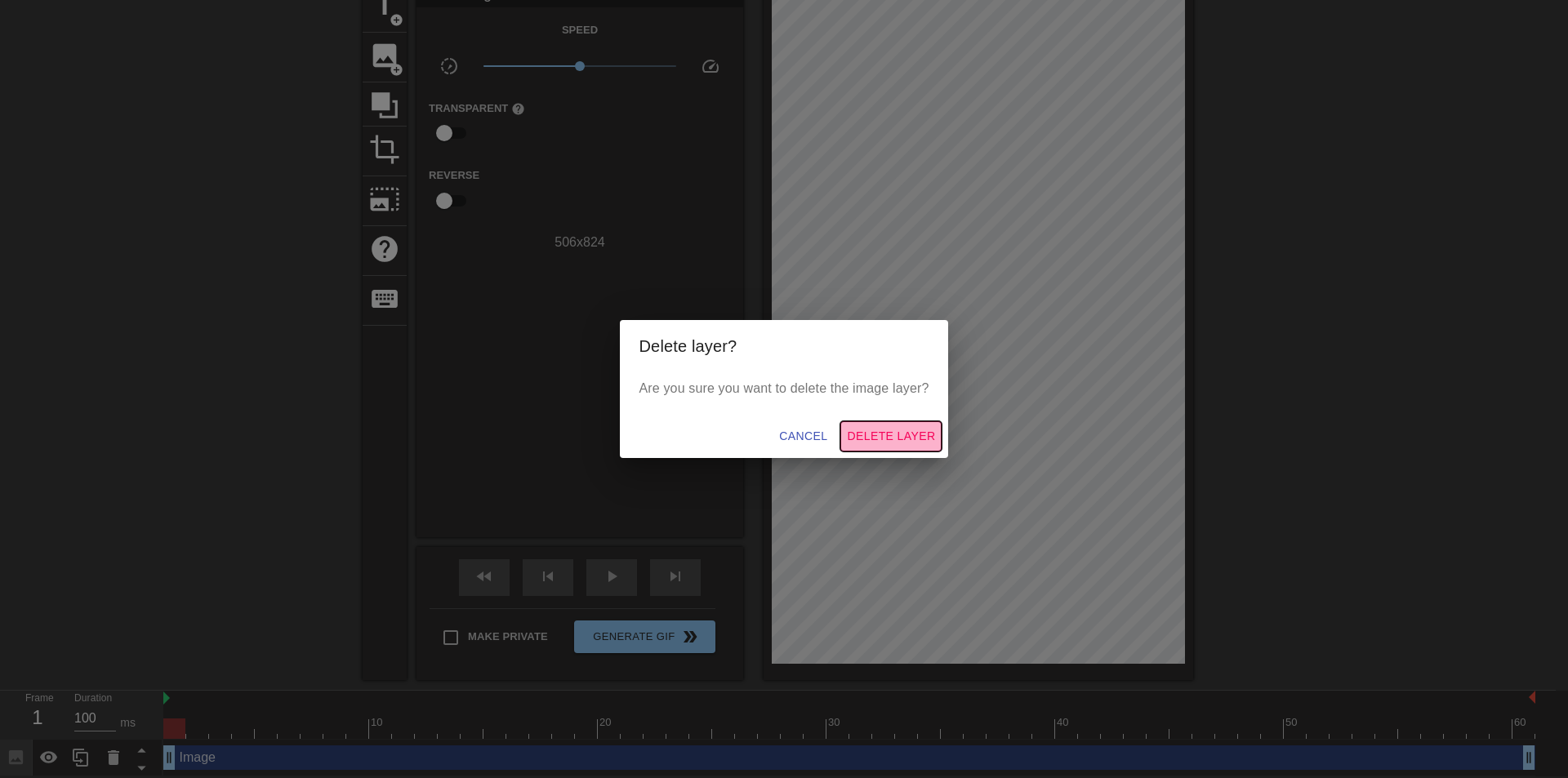
click at [864, 433] on span "Delete Layer" at bounding box center [890, 436] width 88 height 20
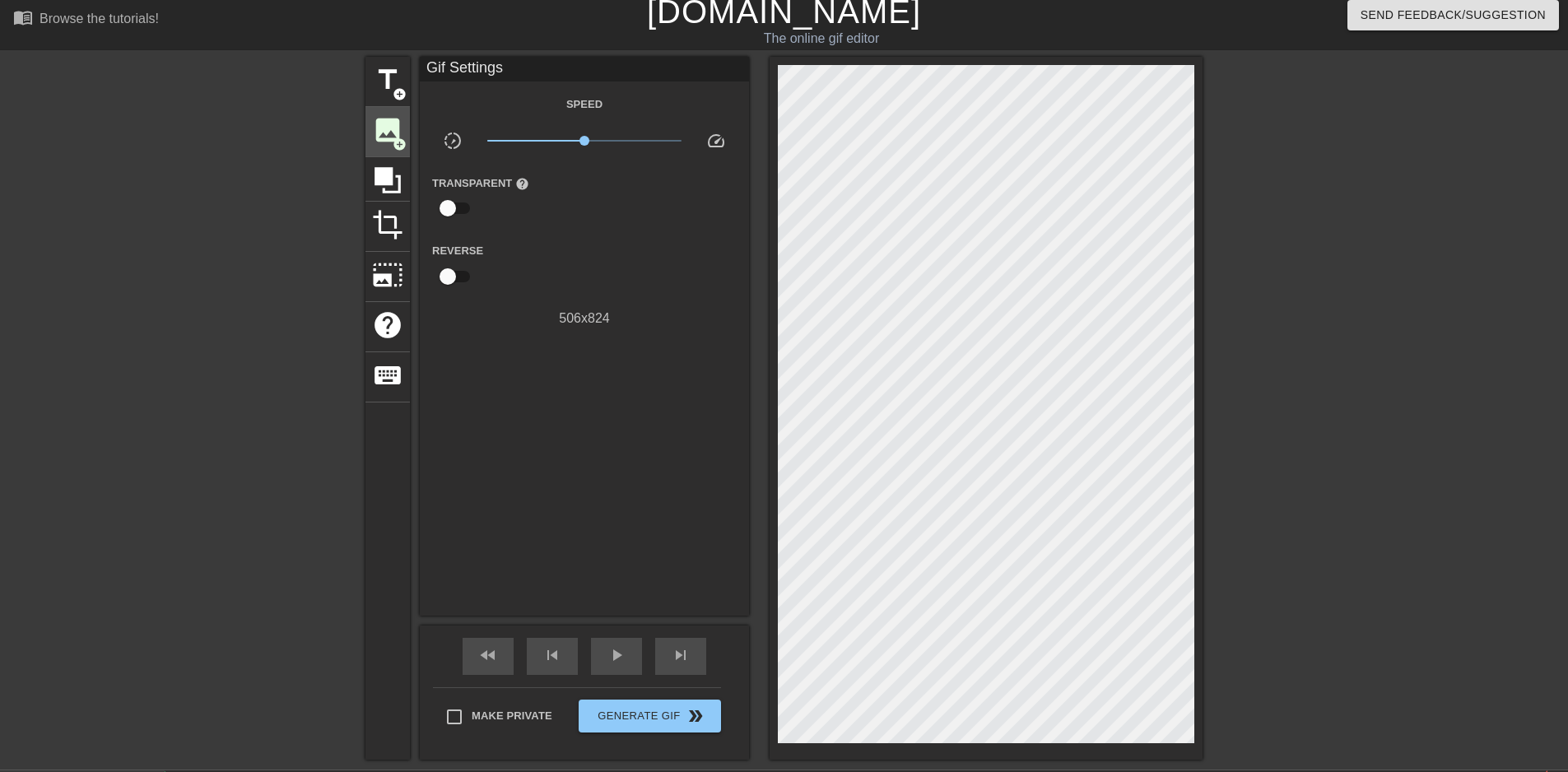
scroll to position [2, 0]
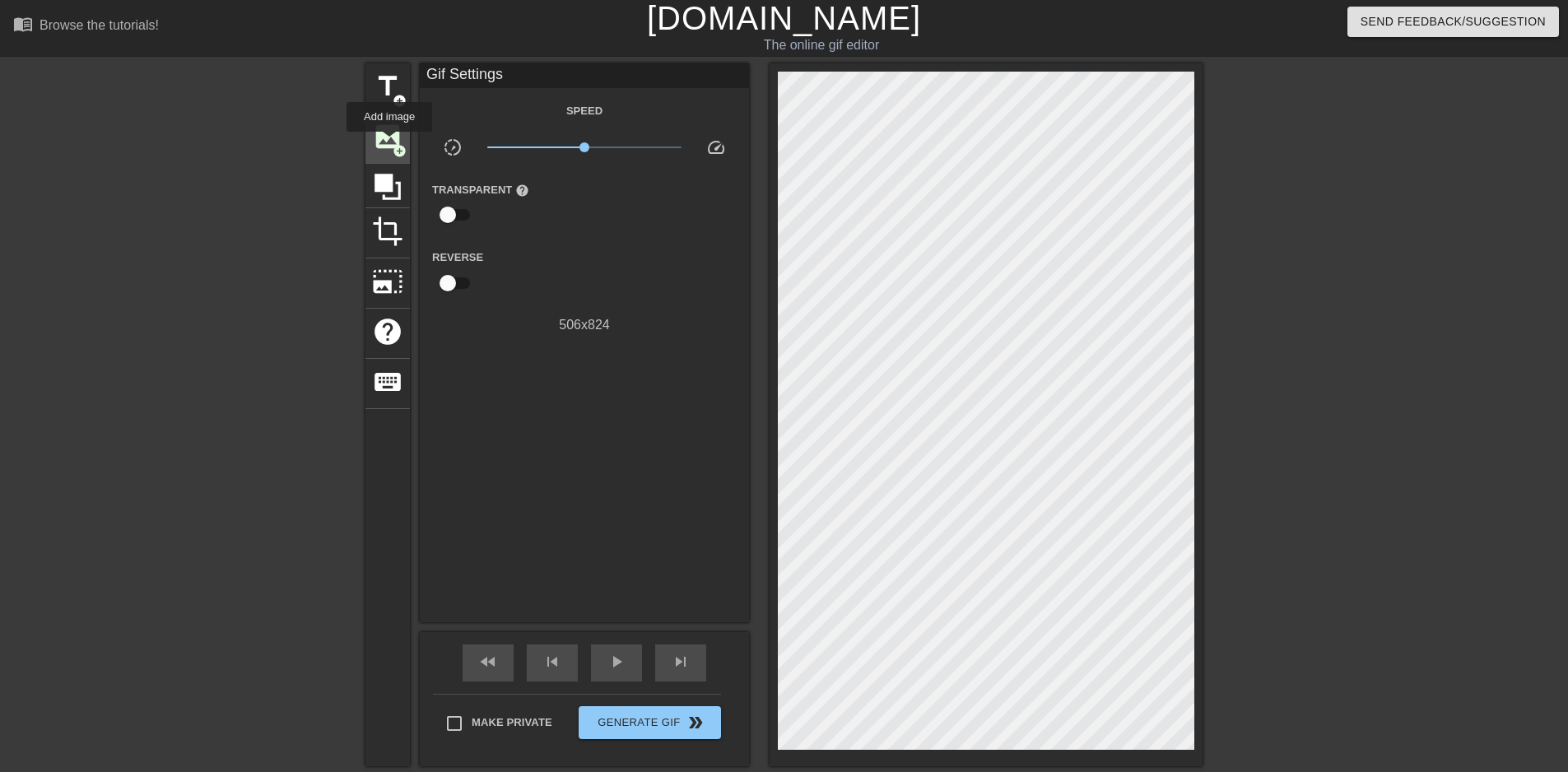
click at [389, 143] on span "image" at bounding box center [388, 136] width 31 height 31
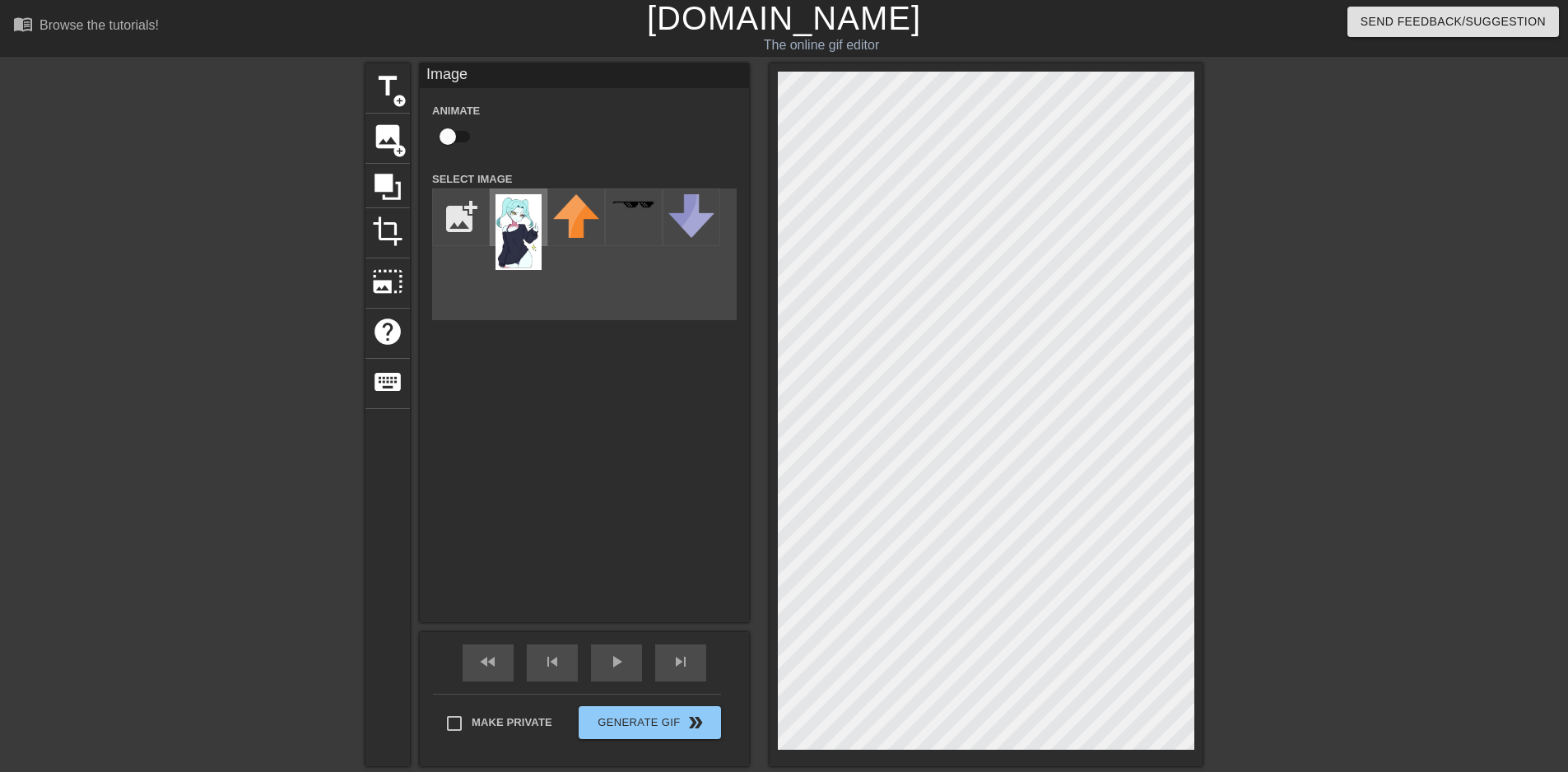
click at [522, 226] on img at bounding box center [518, 232] width 46 height 76
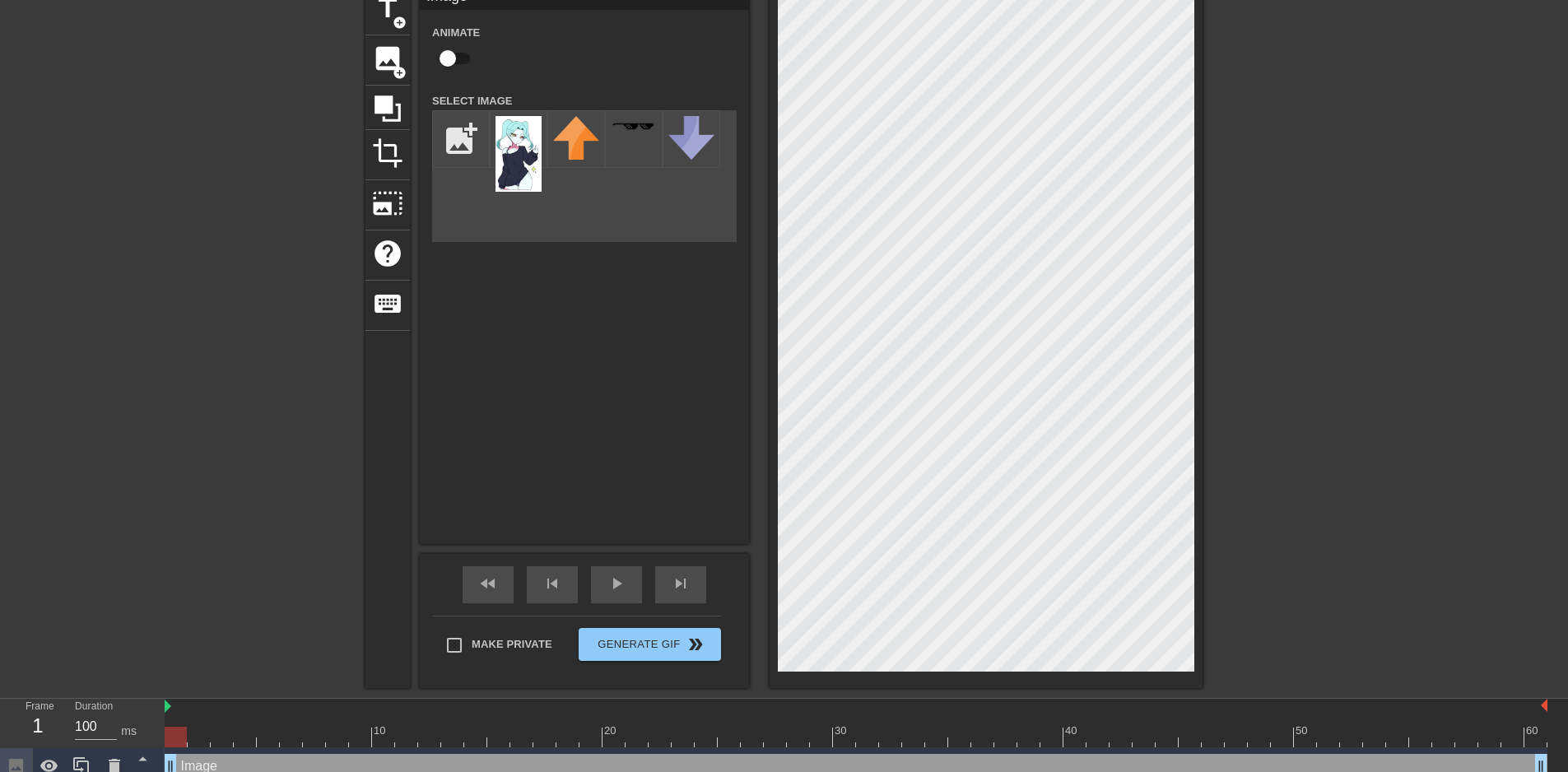
scroll to position [96, 0]
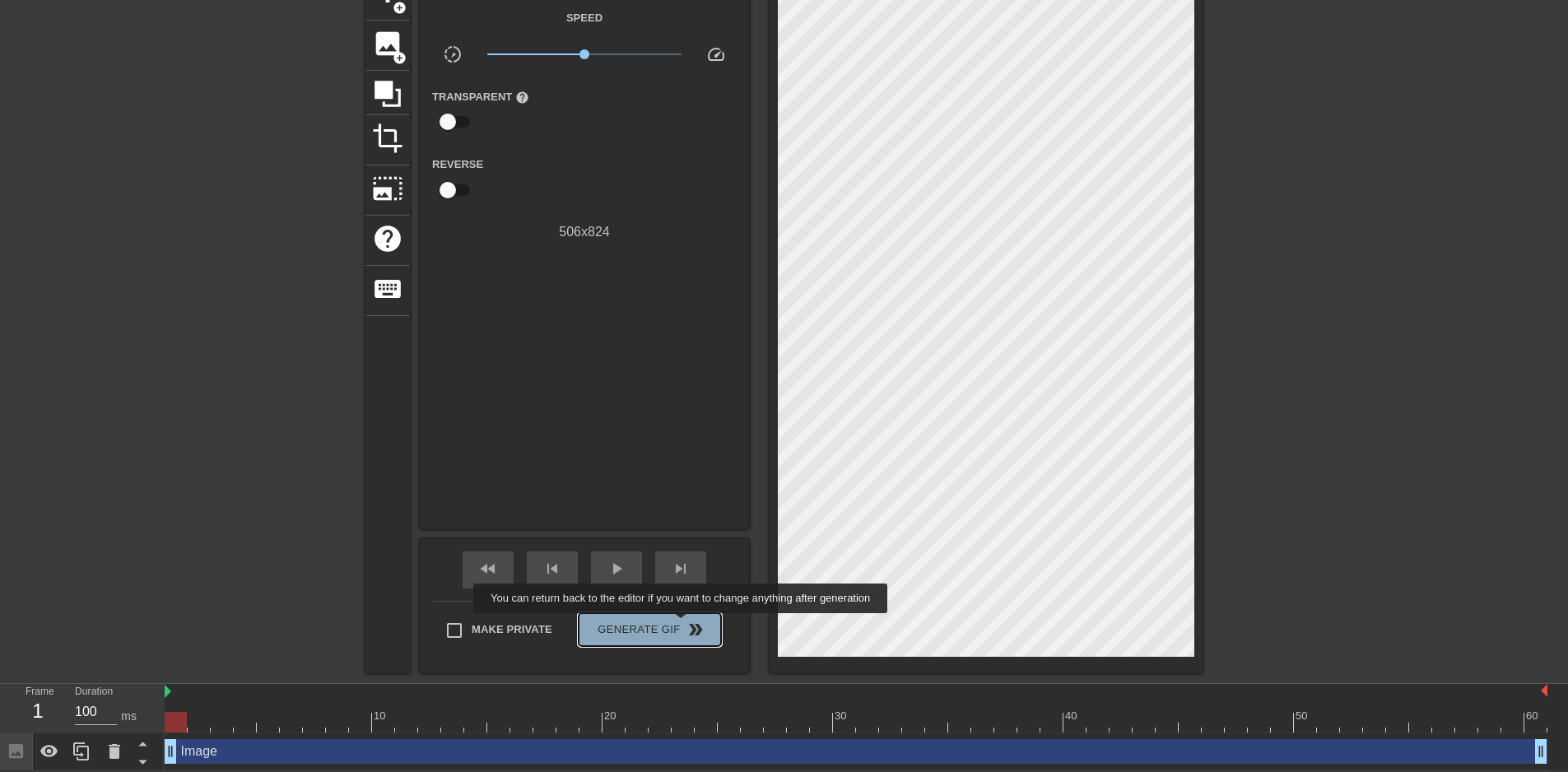
click at [682, 625] on span "Generate Gif double_arrow" at bounding box center [650, 629] width 129 height 20
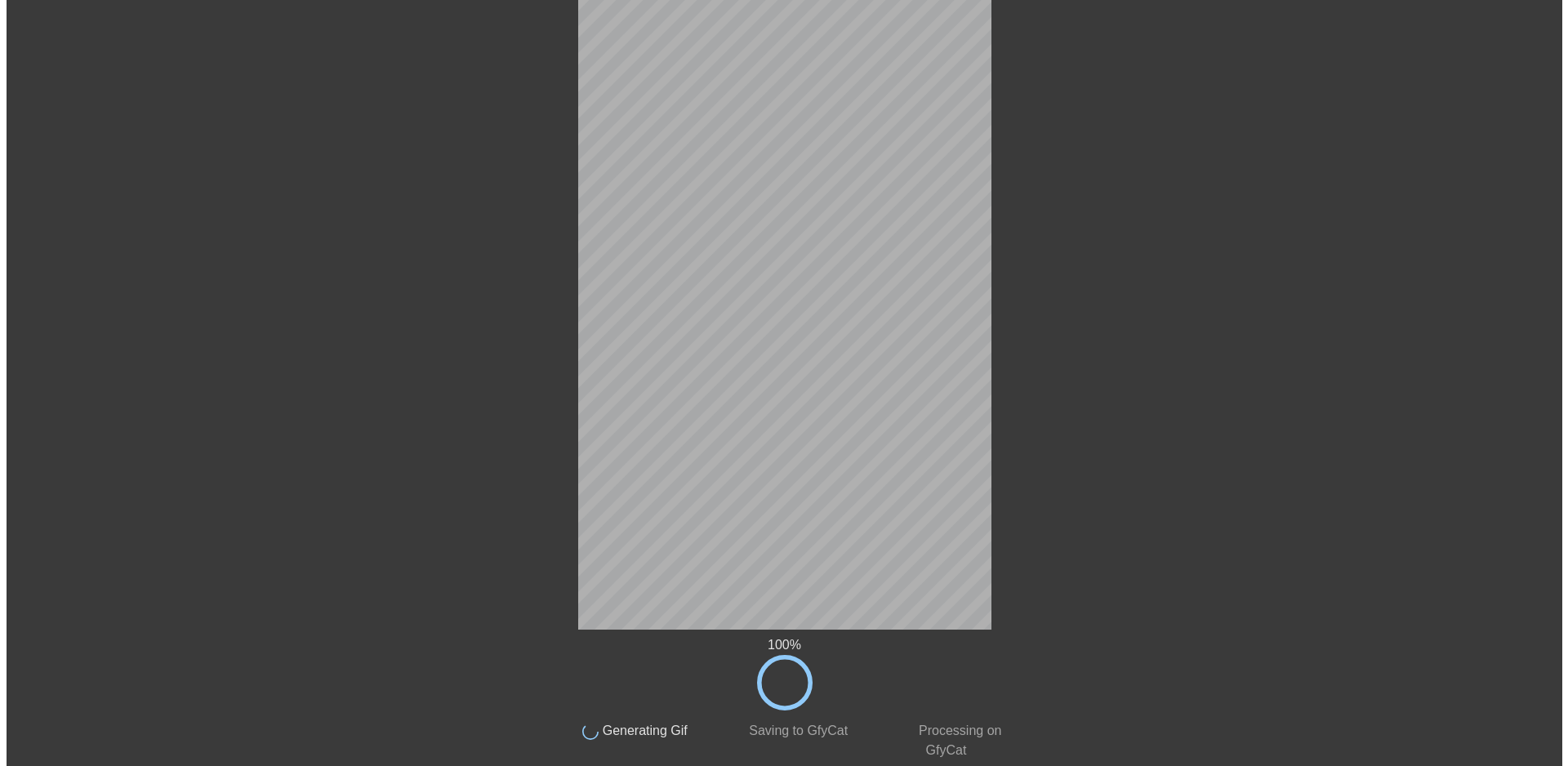
scroll to position [0, 0]
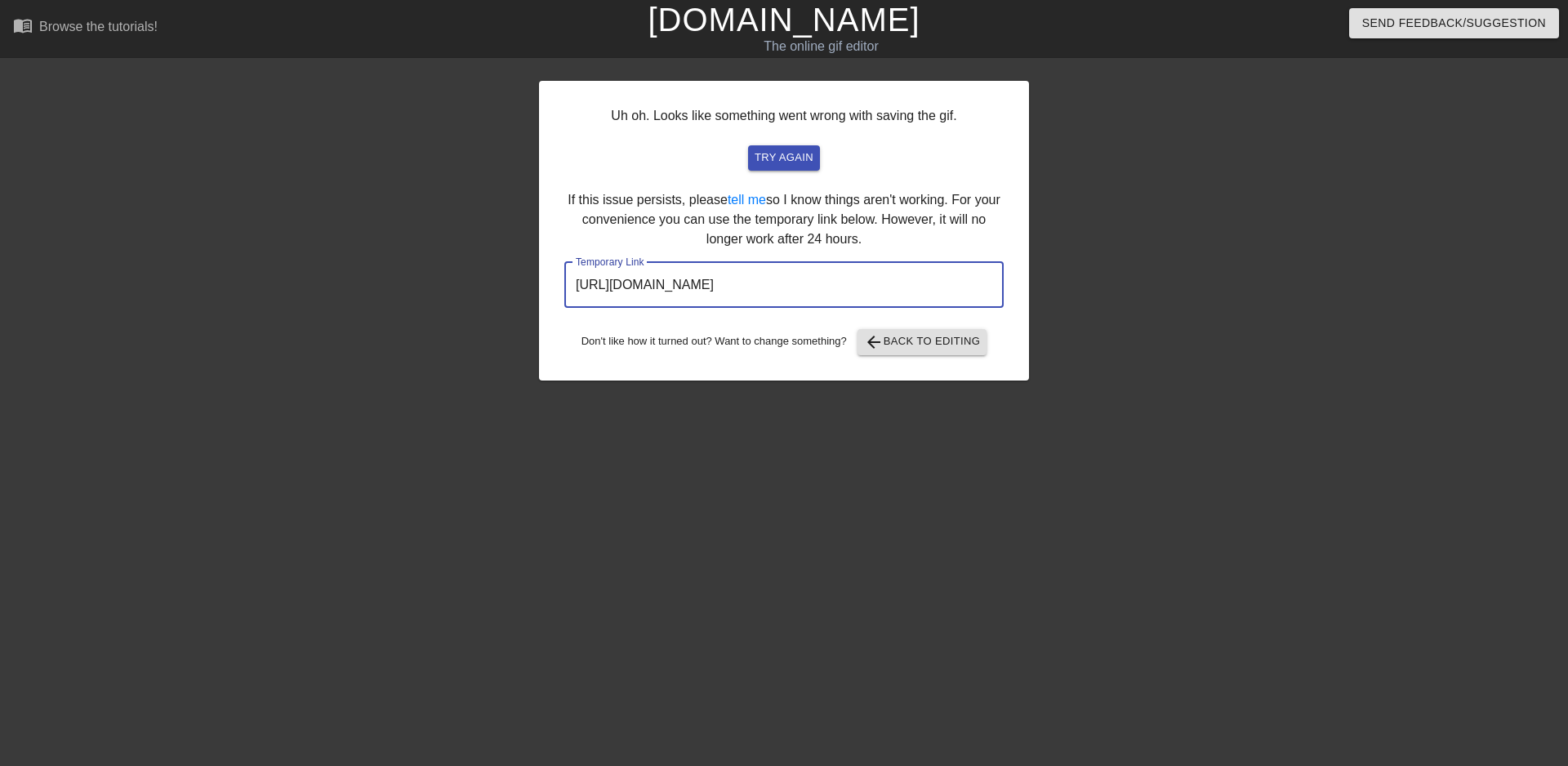
drag, startPoint x: 928, startPoint y: 284, endPoint x: 577, endPoint y: 278, distance: 351.1
click at [577, 278] on input "[URL][DOMAIN_NAME]" at bounding box center [784, 284] width 439 height 45
